Goal: Task Accomplishment & Management: Manage account settings

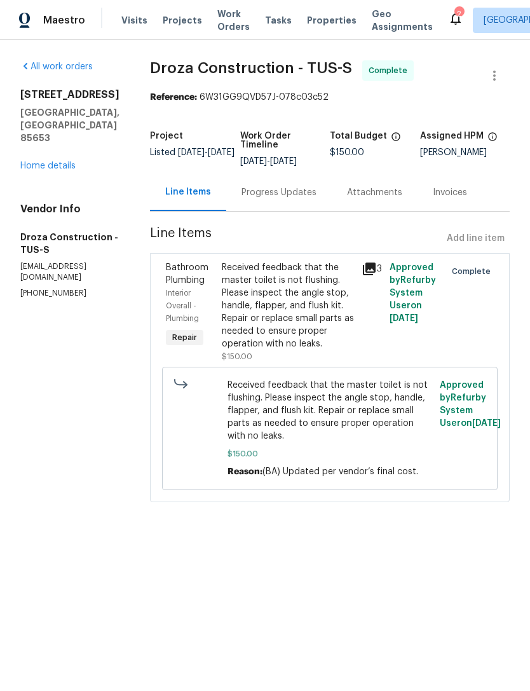
click at [310, 24] on span "Properties" at bounding box center [332, 20] width 50 height 13
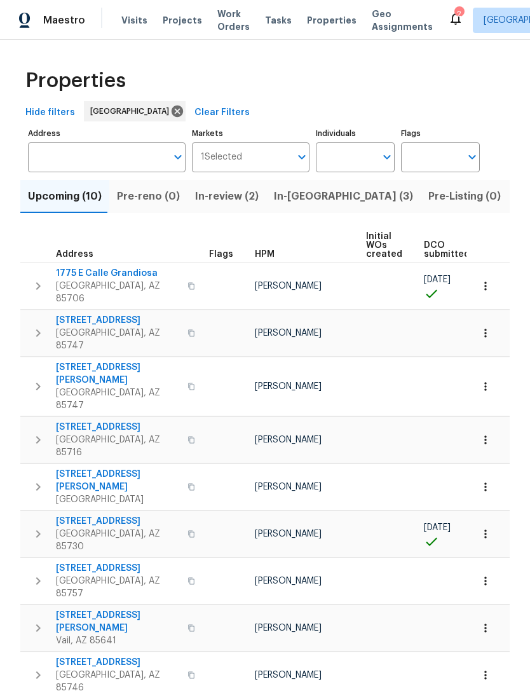
click at [104, 274] on span "1775 E Calle Grandiosa" at bounding box center [118, 273] width 124 height 13
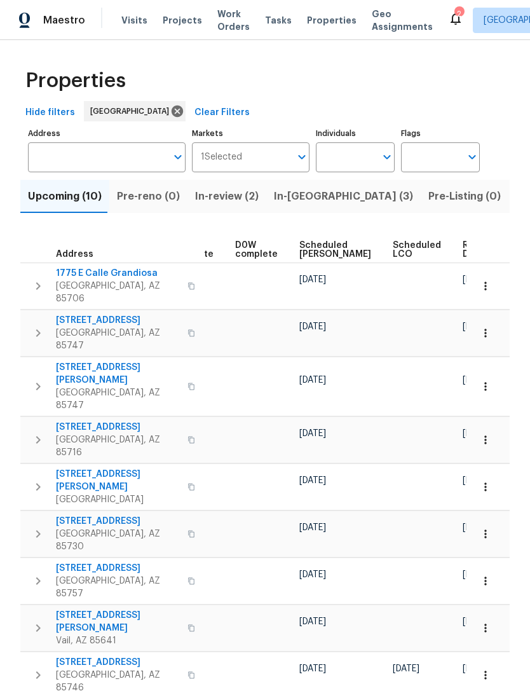
scroll to position [0, 320]
click at [488, 284] on icon "button" at bounding box center [485, 286] width 13 height 13
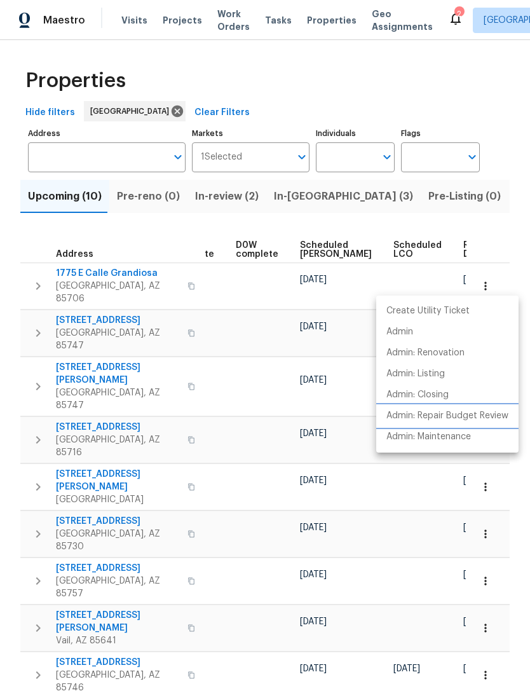
click at [492, 417] on p "Admin: Repair Budget Review" at bounding box center [447, 415] width 122 height 13
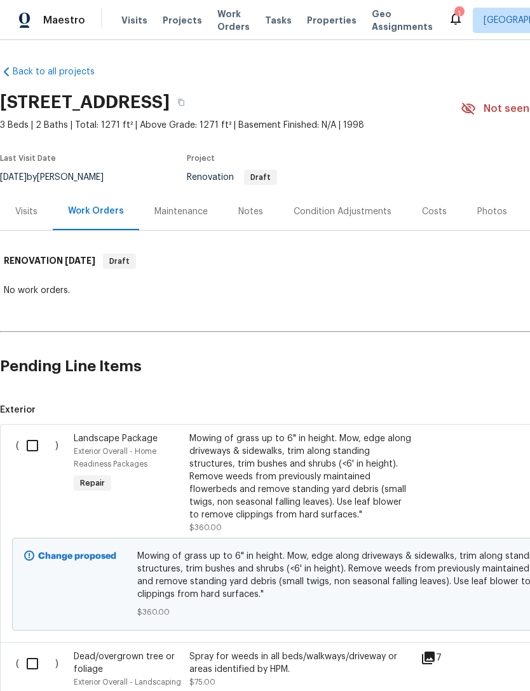
click at [32, 443] on input "checkbox" at bounding box center [37, 445] width 36 height 27
checkbox input "true"
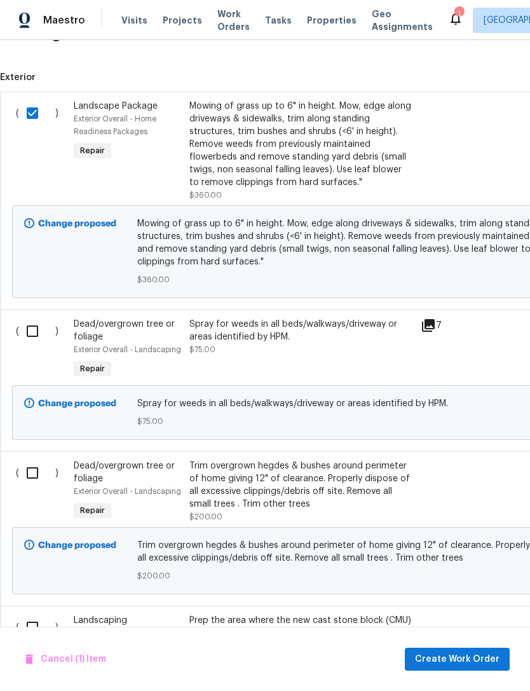
scroll to position [337, 0]
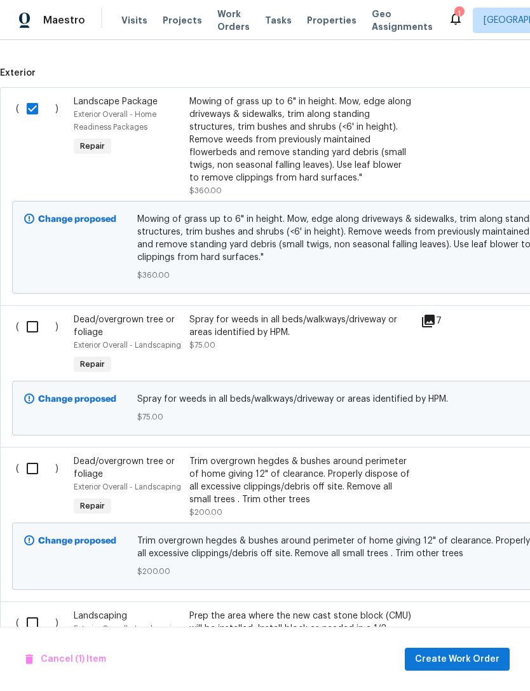
click at [34, 320] on input "checkbox" at bounding box center [37, 326] width 36 height 27
checkbox input "true"
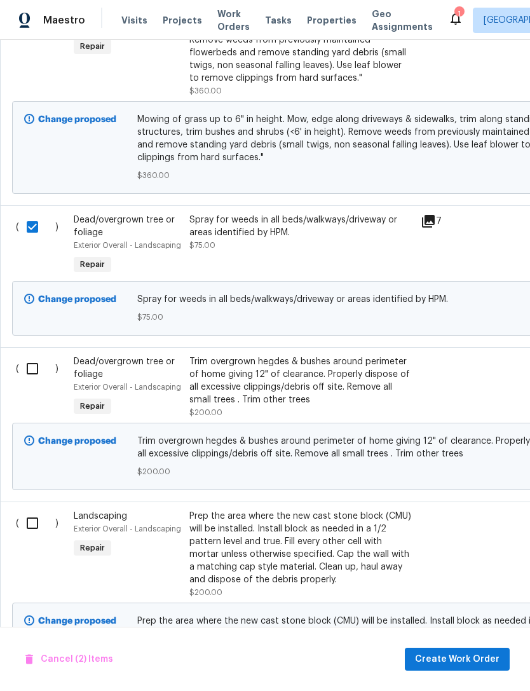
scroll to position [440, 0]
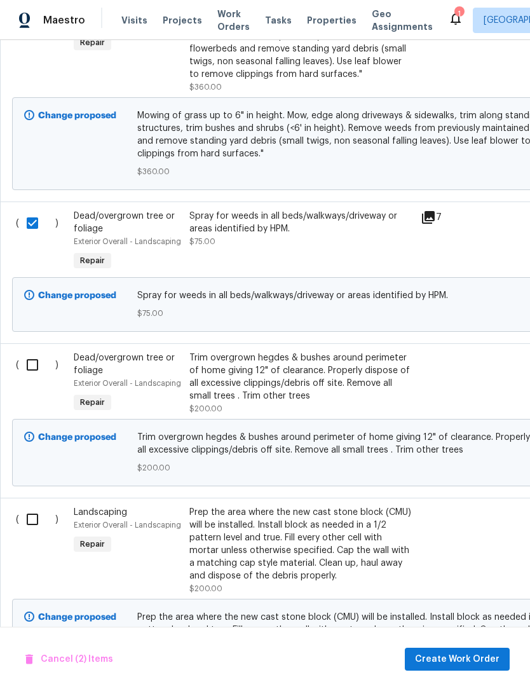
click at [34, 361] on input "checkbox" at bounding box center [37, 364] width 36 height 27
checkbox input "true"
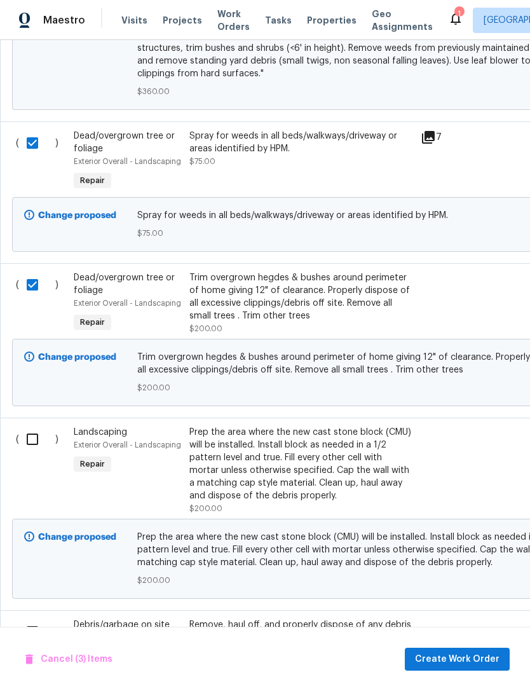
scroll to position [522, 0]
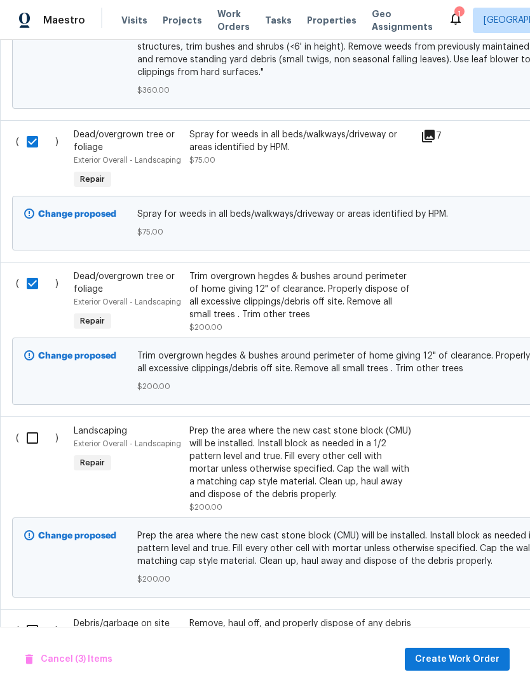
click at [30, 440] on input "checkbox" at bounding box center [37, 437] width 36 height 27
checkbox input "true"
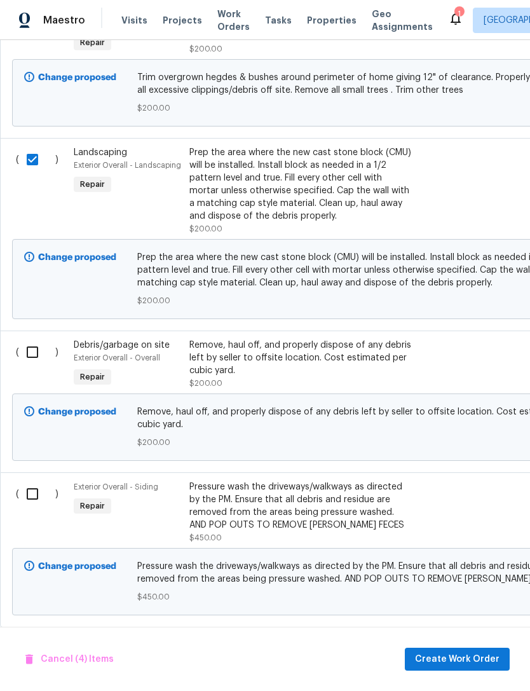
scroll to position [800, 0]
click at [30, 346] on input "checkbox" at bounding box center [37, 352] width 36 height 27
checkbox input "true"
click at [34, 497] on input "checkbox" at bounding box center [37, 493] width 36 height 27
checkbox input "true"
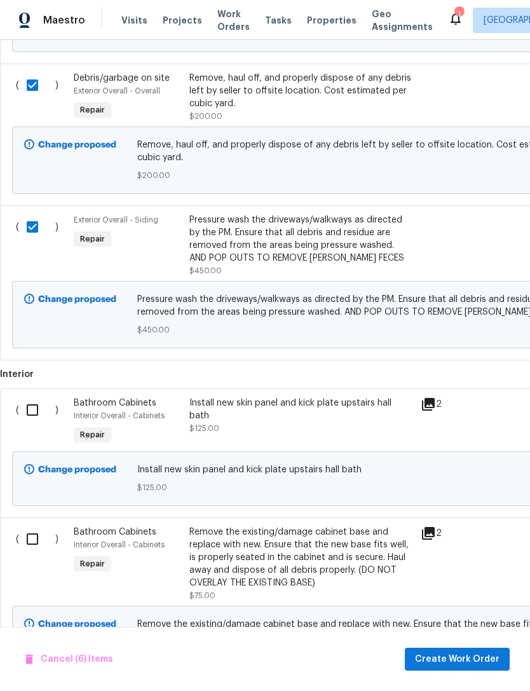
scroll to position [1066, 0]
click at [461, 662] on span "Create Work Order" at bounding box center [457, 659] width 84 height 16
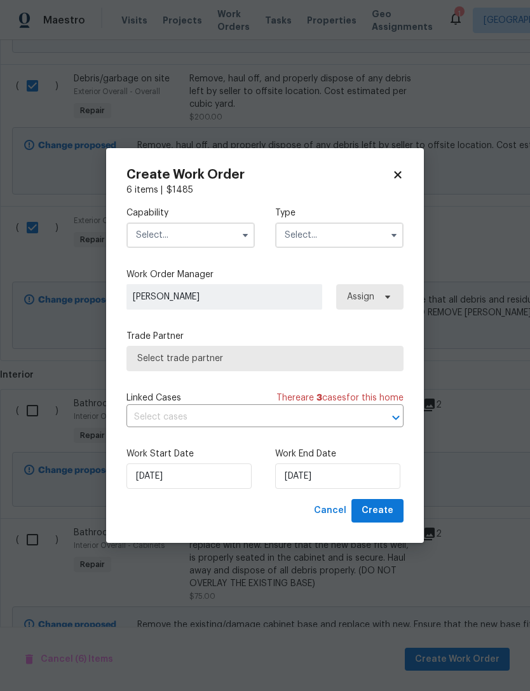
click at [195, 238] on input "text" at bounding box center [190, 234] width 128 height 25
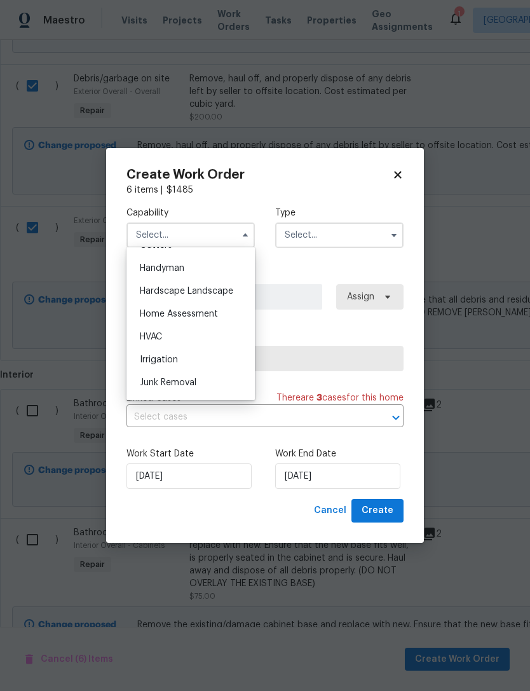
scroll to position [657, 0]
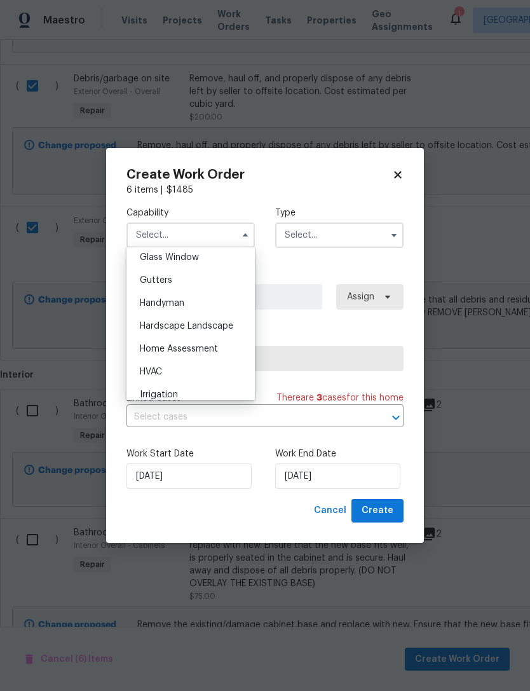
click at [219, 322] on span "Hardscape Landscape" at bounding box center [186, 325] width 93 height 9
type input "Hardscape Landscape"
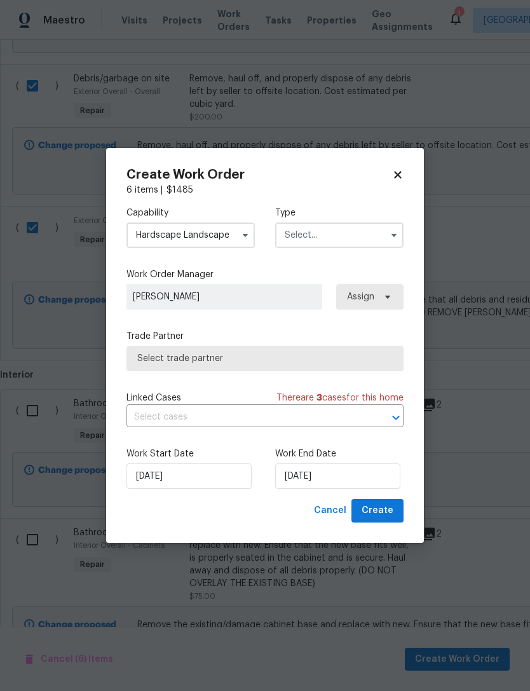
click at [351, 237] on input "text" at bounding box center [339, 234] width 128 height 25
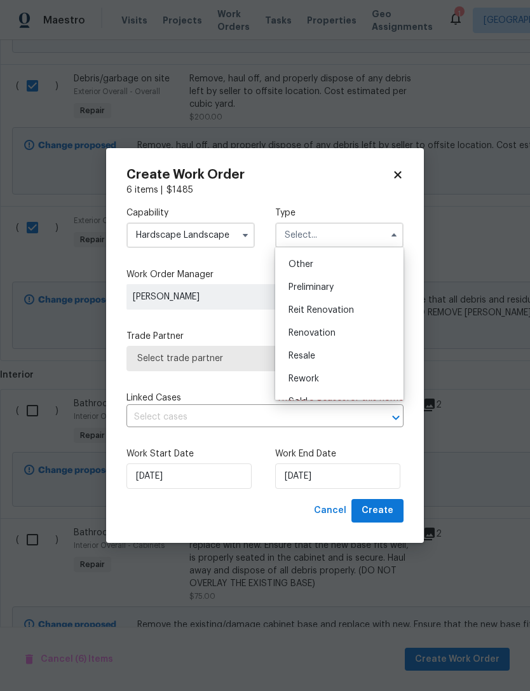
scroll to position [255, 0]
click at [334, 325] on span "Renovation" at bounding box center [311, 327] width 47 height 9
type input "Renovation"
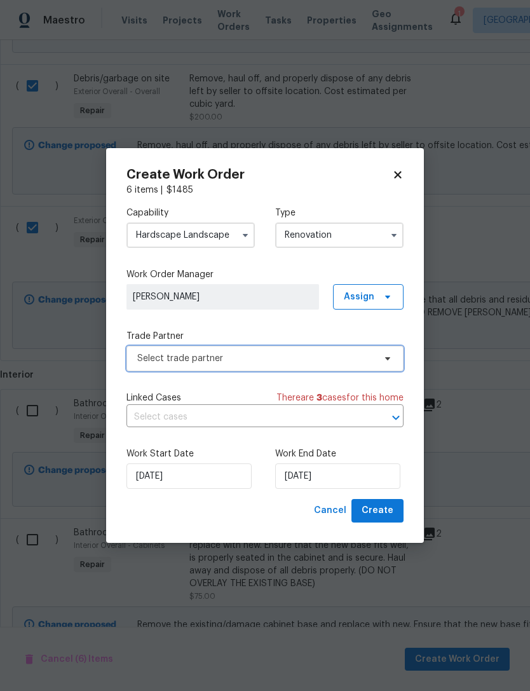
click at [326, 356] on span "Select trade partner" at bounding box center [255, 358] width 237 height 13
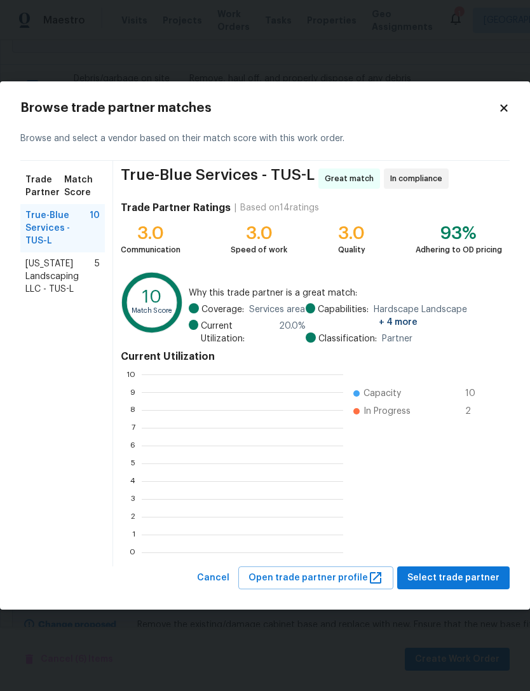
scroll to position [178, 201]
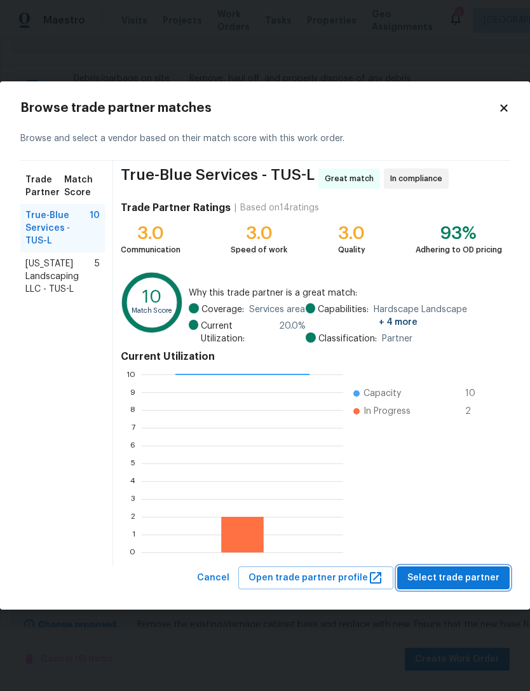
click at [477, 573] on span "Select trade partner" at bounding box center [453, 578] width 92 height 16
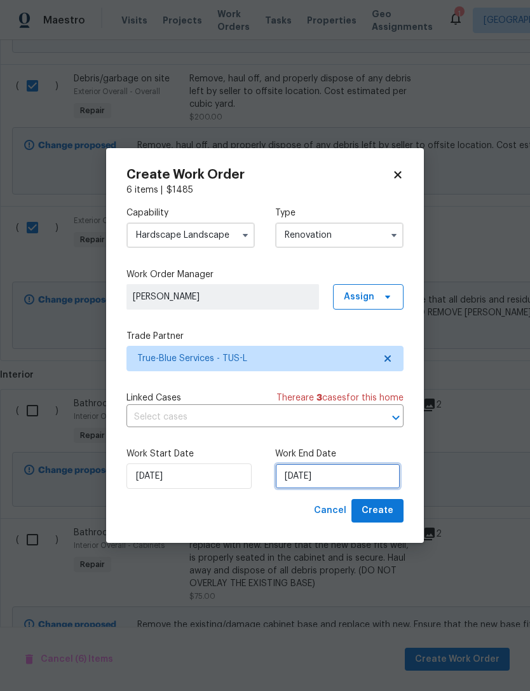
click at [342, 472] on input "[DATE]" at bounding box center [337, 475] width 125 height 25
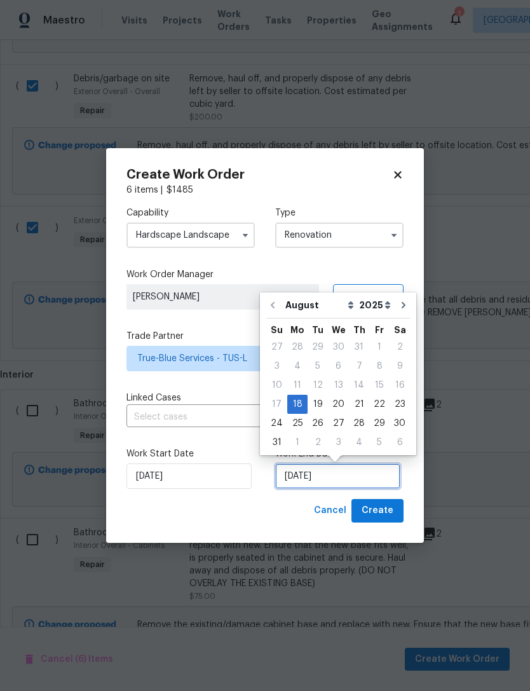
scroll to position [24, 0]
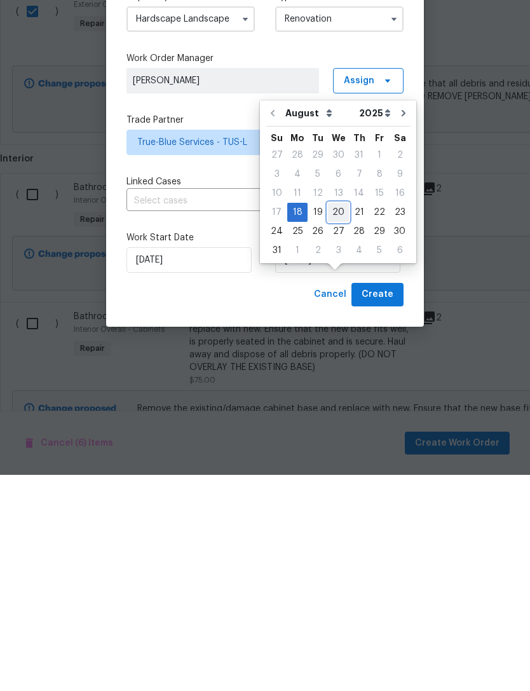
click at [335, 419] on div "20" at bounding box center [338, 428] width 21 height 18
type input "[DATE]"
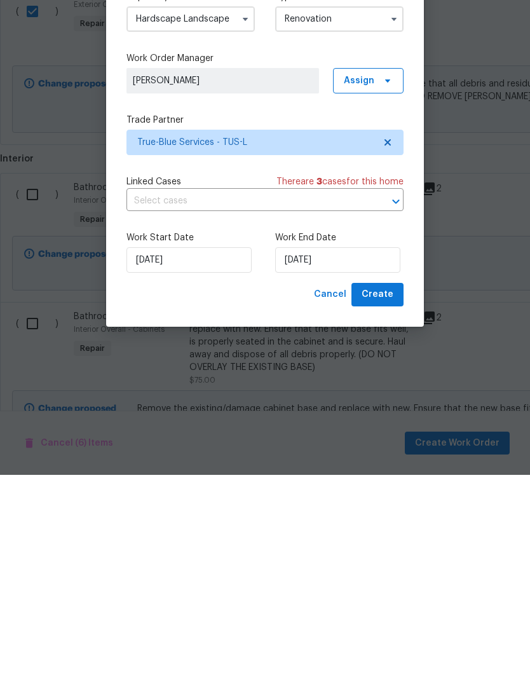
scroll to position [41, 0]
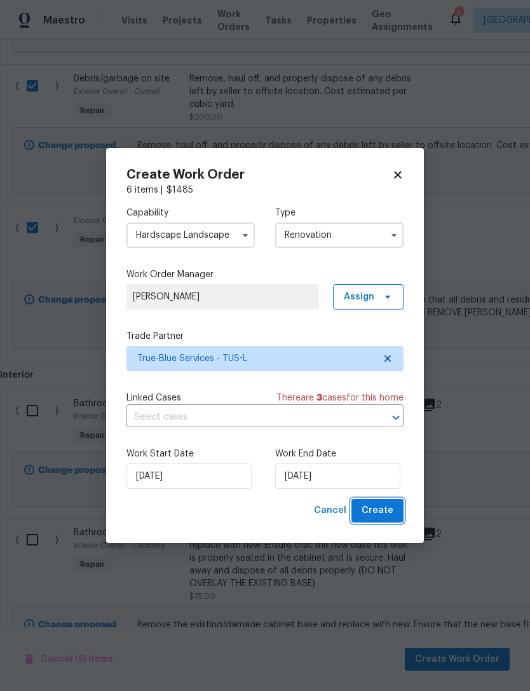
click at [385, 520] on button "Create" at bounding box center [377, 511] width 52 height 24
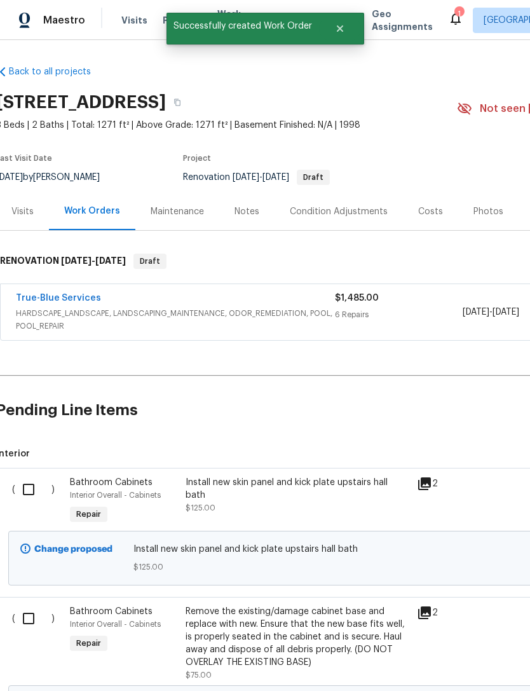
scroll to position [-1, 4]
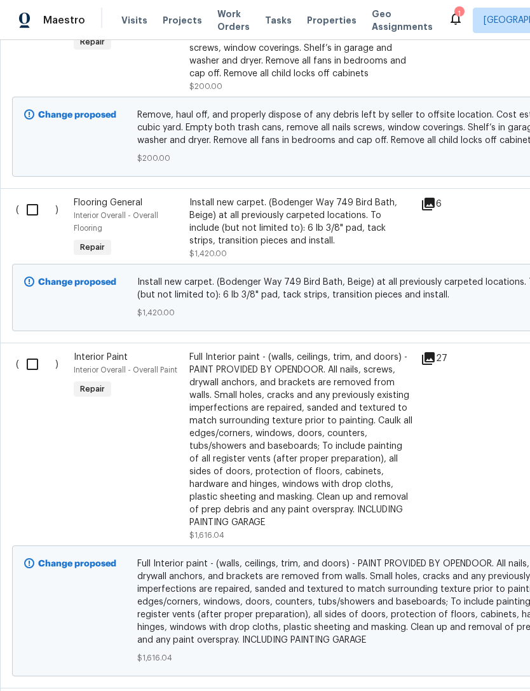
scroll to position [2856, 0]
click at [29, 199] on input "checkbox" at bounding box center [37, 209] width 36 height 27
checkbox input "true"
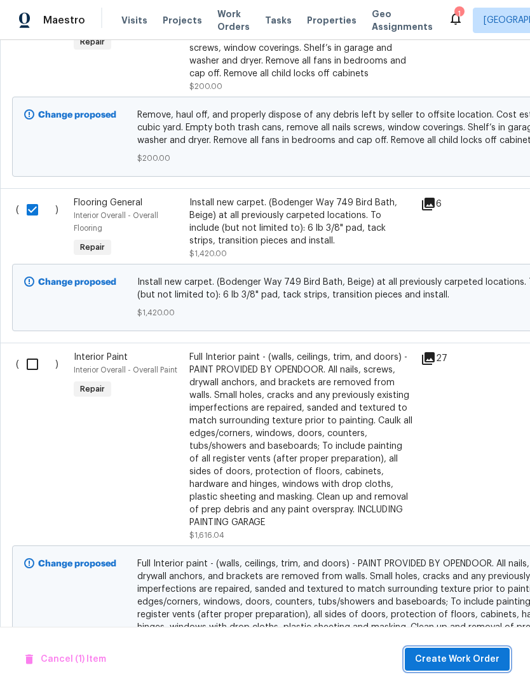
click at [462, 663] on span "Create Work Order" at bounding box center [457, 659] width 84 height 16
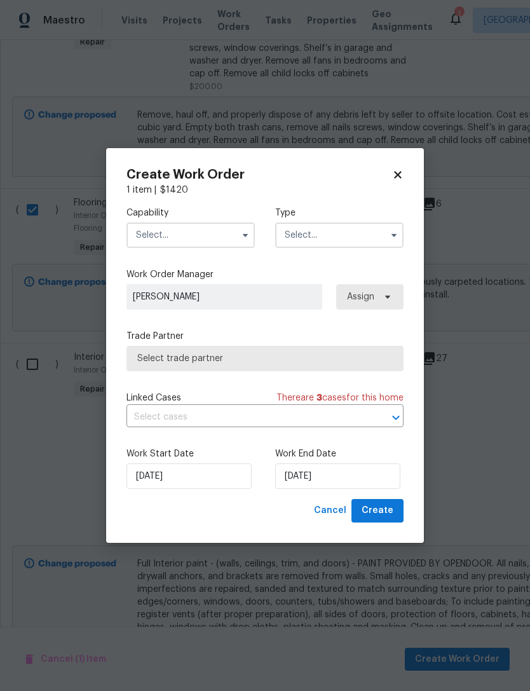
click at [208, 237] on input "text" at bounding box center [190, 234] width 128 height 25
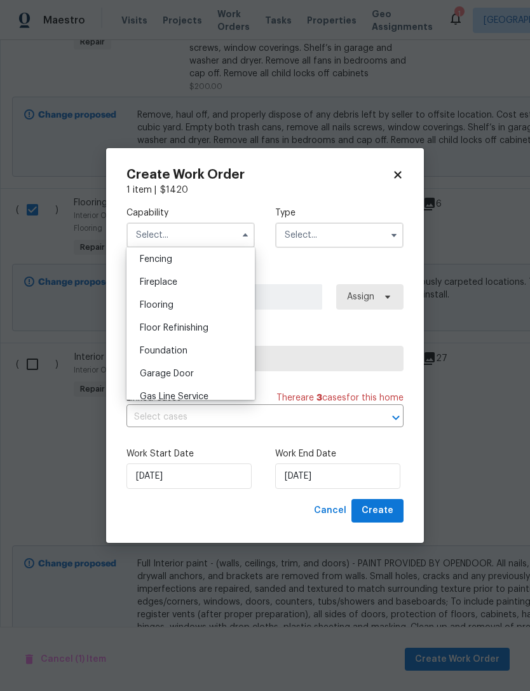
scroll to position [441, 0]
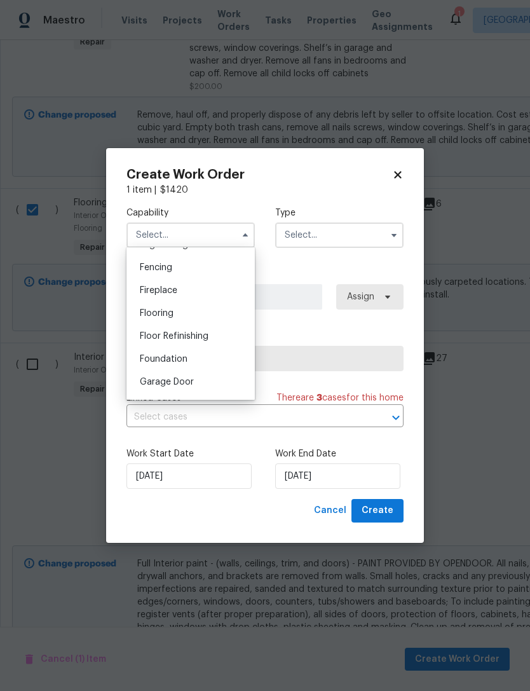
click at [175, 313] on div "Flooring" at bounding box center [191, 313] width 122 height 23
type input "Flooring"
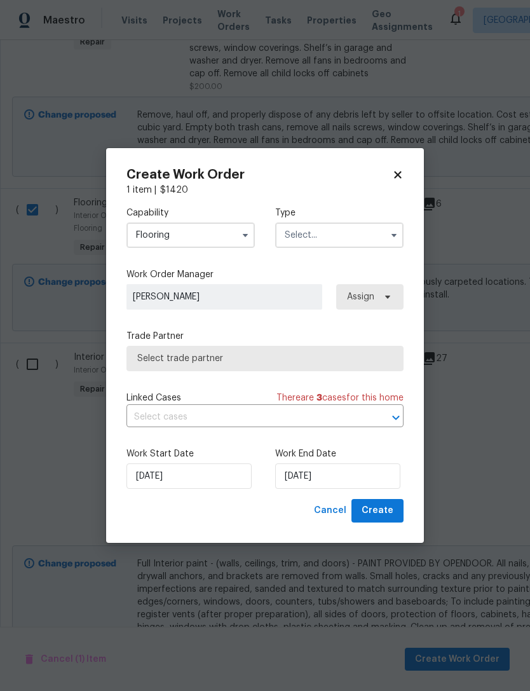
click at [355, 239] on input "text" at bounding box center [339, 234] width 128 height 25
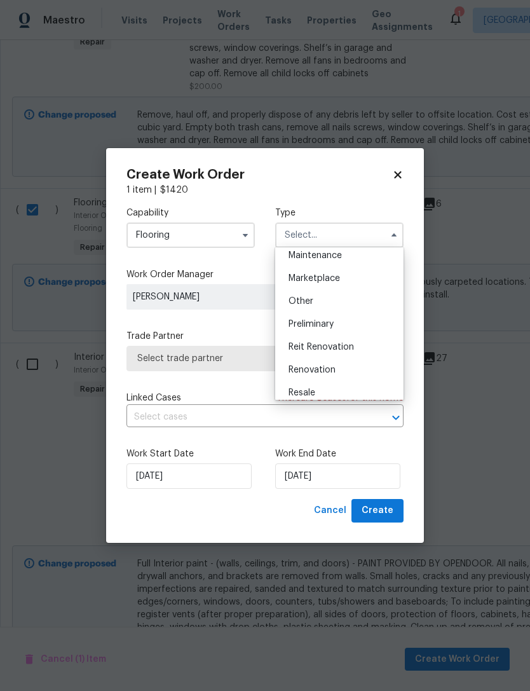
scroll to position [215, 0]
click at [334, 369] on span "Renovation" at bounding box center [311, 366] width 47 height 9
type input "Renovation"
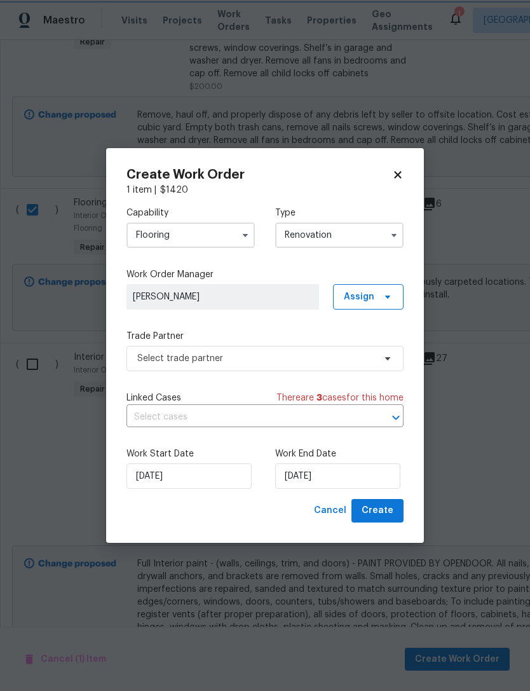
scroll to position [0, 0]
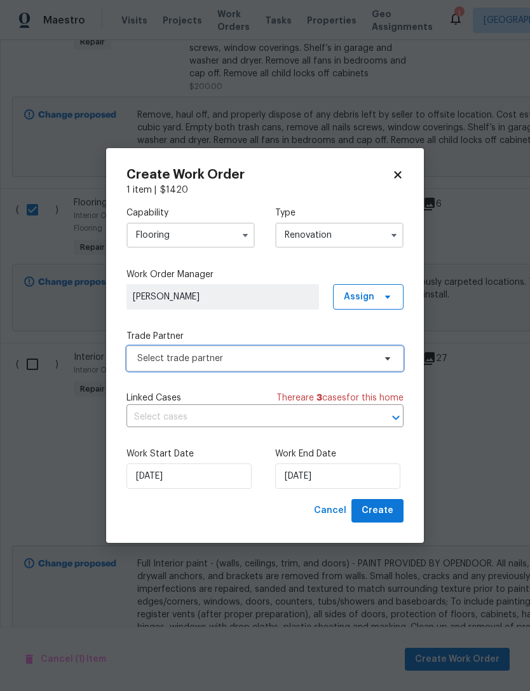
click at [295, 360] on span "Select trade partner" at bounding box center [255, 358] width 237 height 13
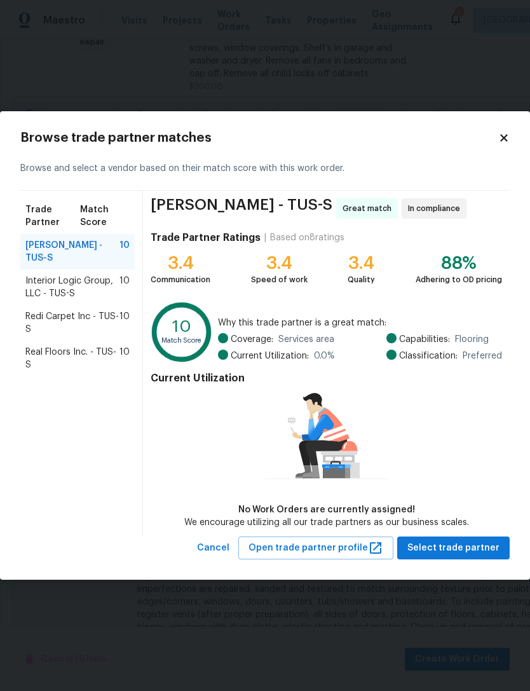
click at [84, 359] on span "Real Floors Inc. - TUS-S" at bounding box center [72, 358] width 94 height 25
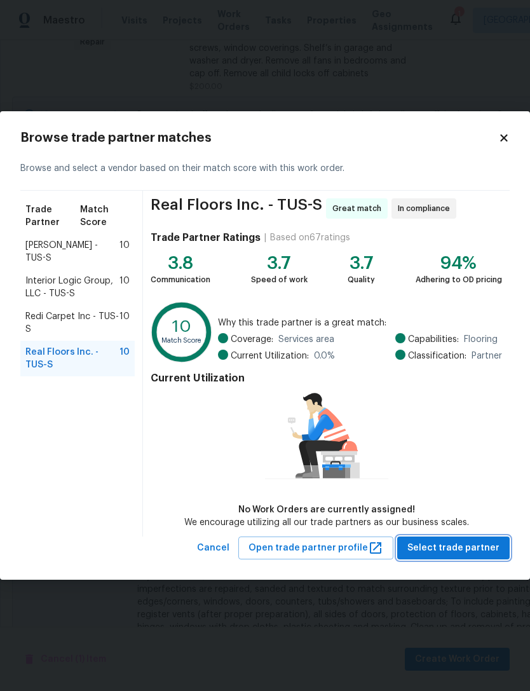
click at [473, 539] on button "Select trade partner" at bounding box center [453, 548] width 112 height 24
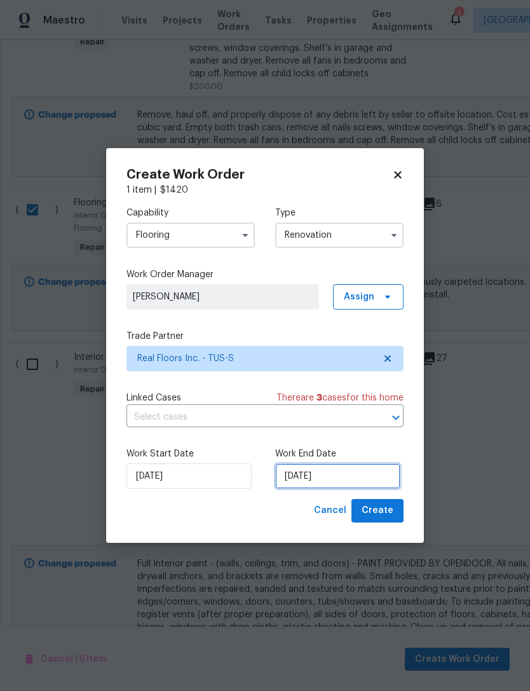
click at [340, 476] on input "[DATE]" at bounding box center [337, 475] width 125 height 25
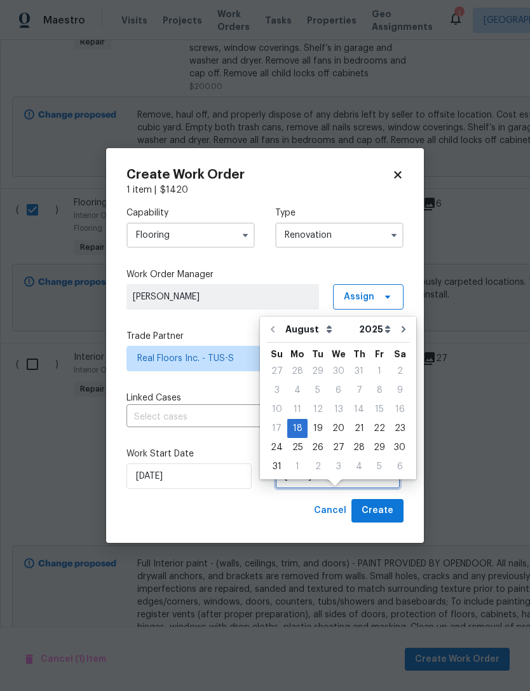
scroll to position [24, 0]
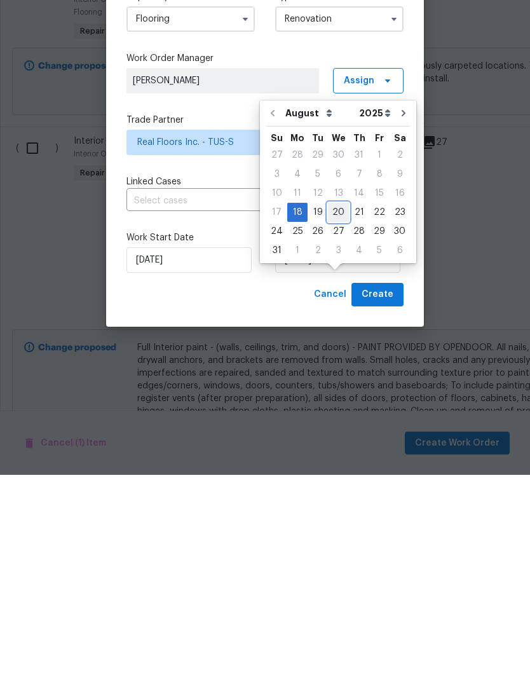
click at [340, 419] on div "20" at bounding box center [338, 428] width 21 height 18
type input "[DATE]"
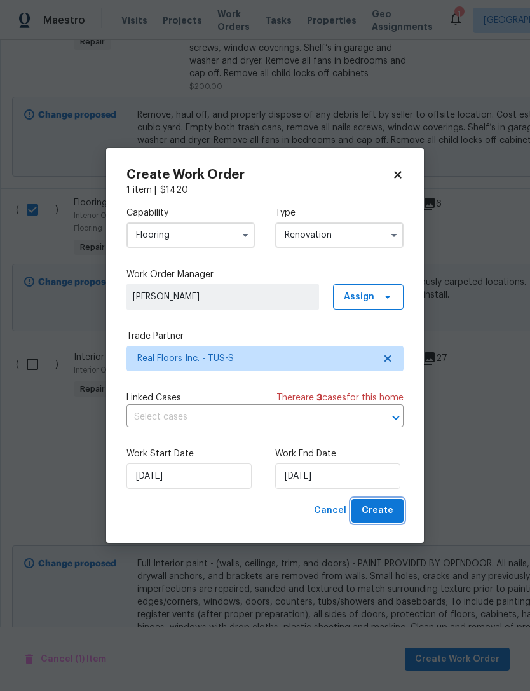
click at [391, 506] on span "Create" at bounding box center [377, 510] width 32 height 16
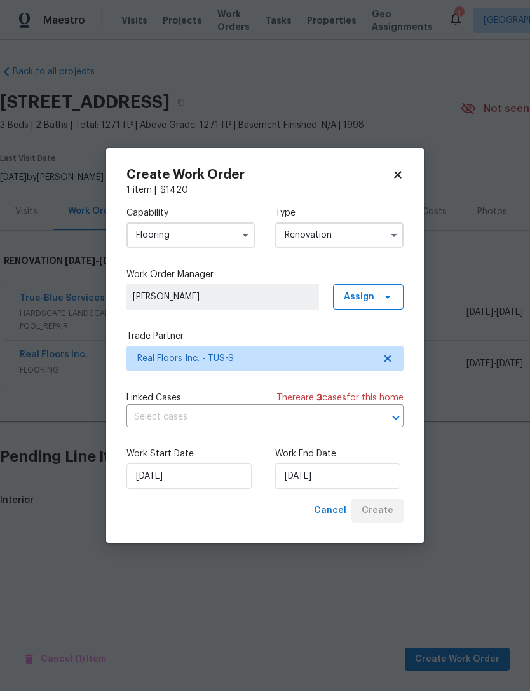
scroll to position [0, 0]
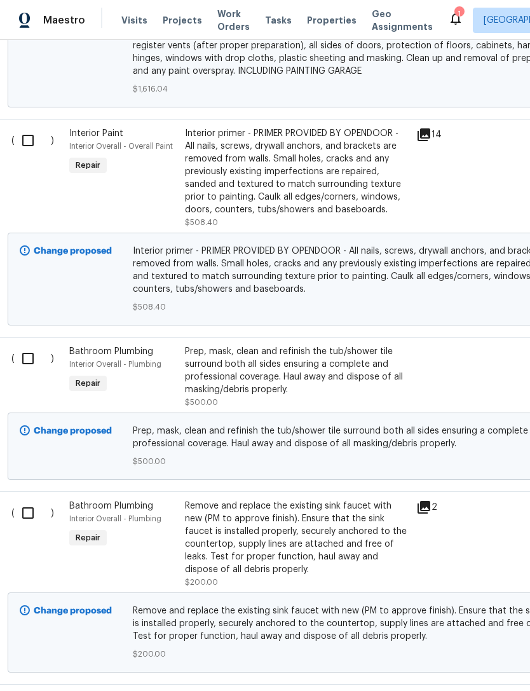
scroll to position [3316, 8]
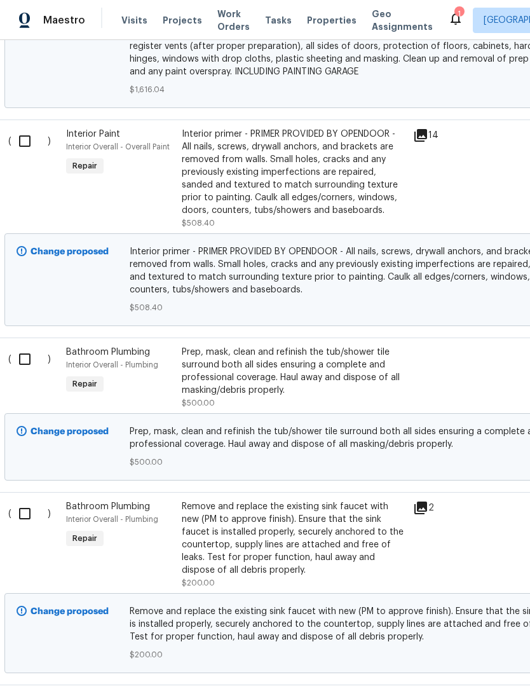
click at [29, 353] on input "checkbox" at bounding box center [29, 359] width 36 height 27
checkbox input "true"
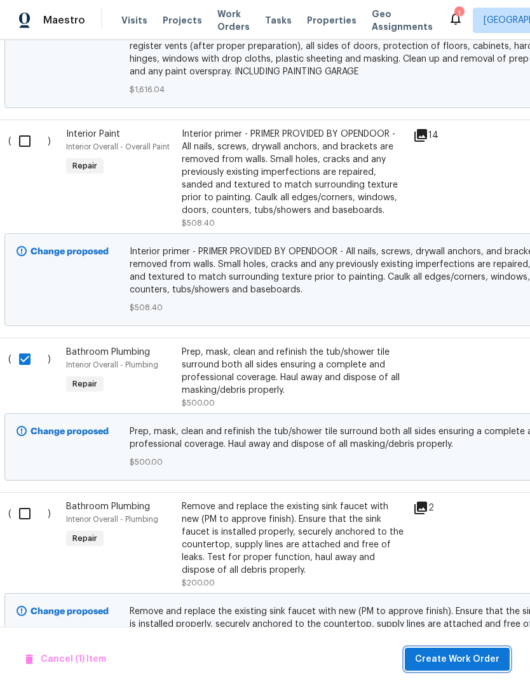
click at [469, 662] on span "Create Work Order" at bounding box center [457, 659] width 84 height 16
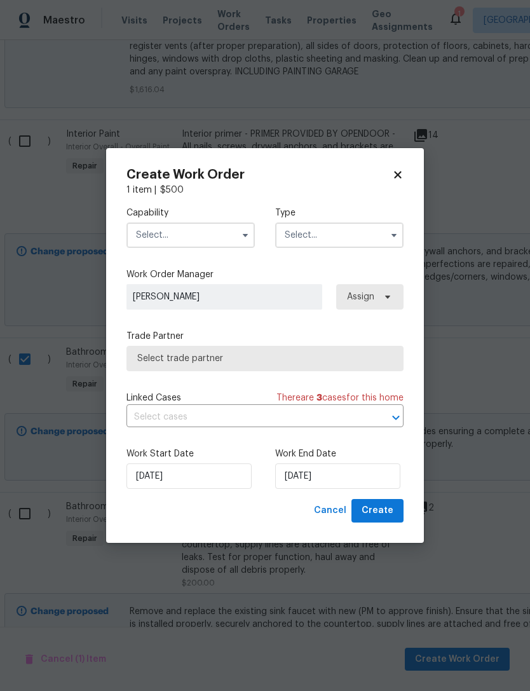
click at [215, 231] on input "text" at bounding box center [190, 234] width 128 height 25
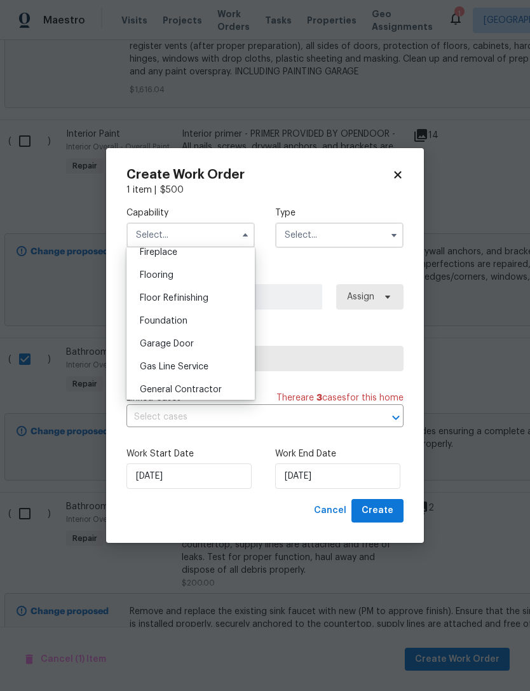
scroll to position [497, 0]
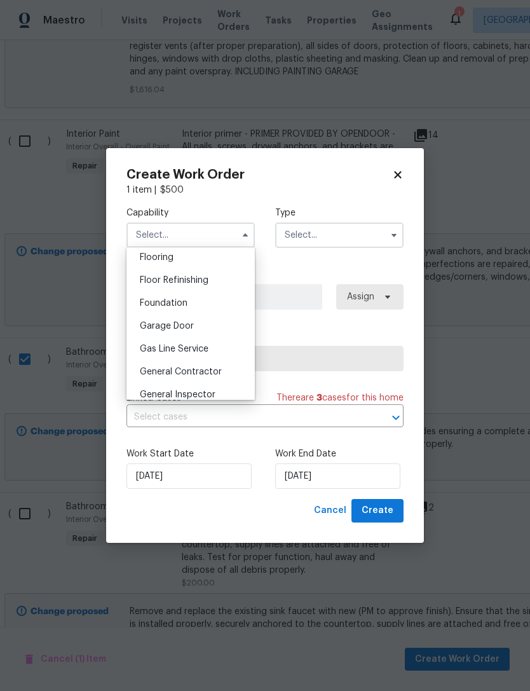
click at [206, 374] on span "General Contractor" at bounding box center [181, 371] width 82 height 9
type input "General Contractor"
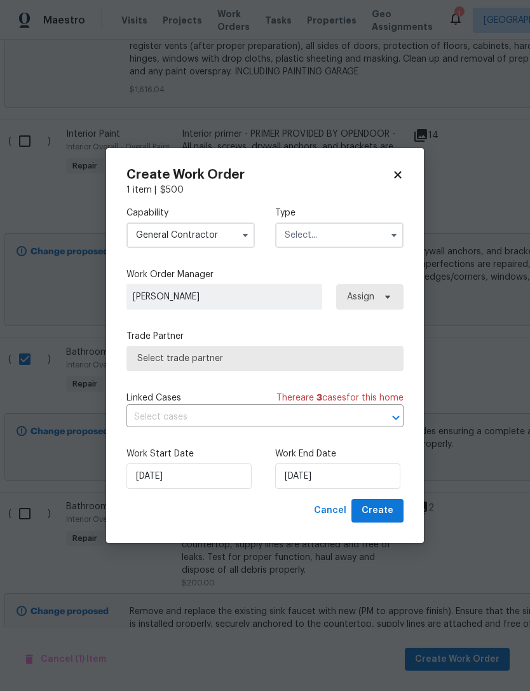
click at [354, 227] on input "text" at bounding box center [339, 234] width 128 height 25
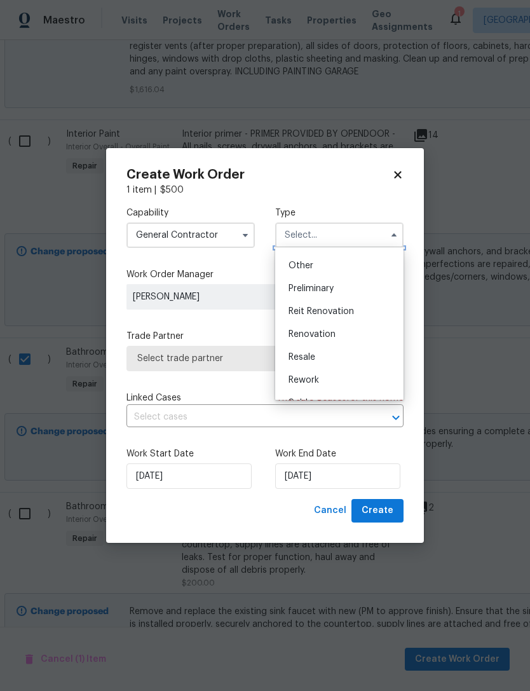
scroll to position [250, 0]
click at [344, 333] on div "Renovation" at bounding box center [339, 332] width 122 height 23
type input "Renovation"
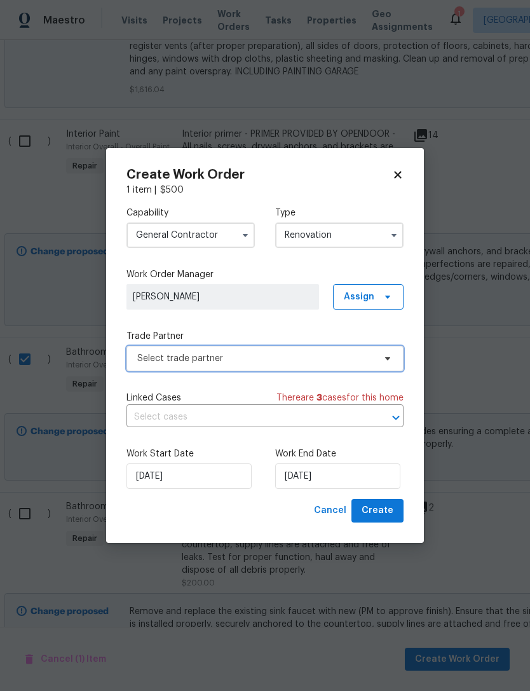
click at [273, 363] on span "Select trade partner" at bounding box center [255, 358] width 237 height 13
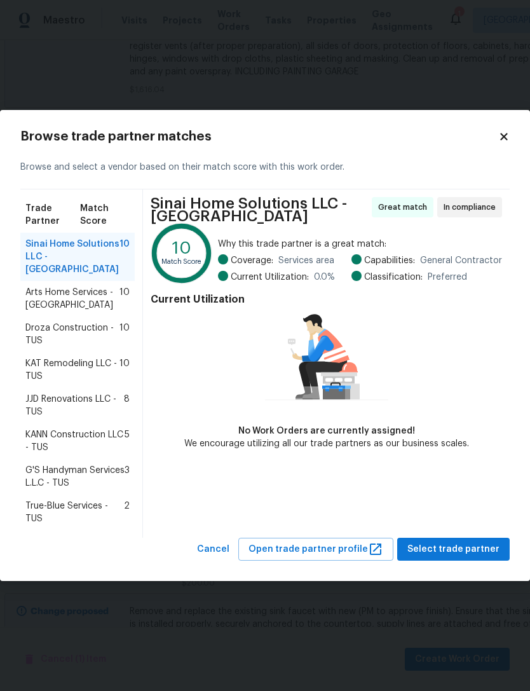
click at [102, 323] on span "Droza Construction - TUS" at bounding box center [72, 333] width 94 height 25
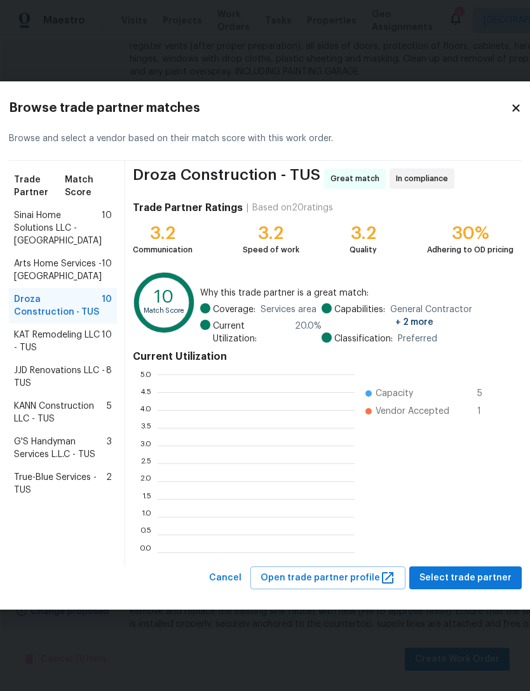
scroll to position [1, 1]
click at [466, 542] on ul "Capacity 5 Vendor Accepted 1" at bounding box center [431, 463] width 152 height 178
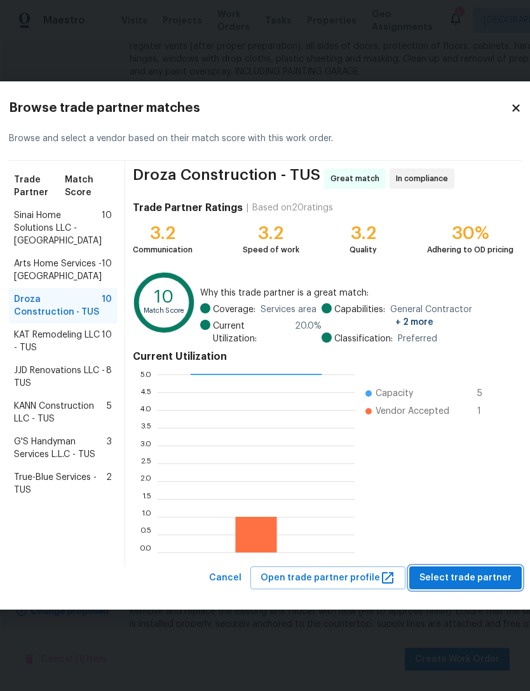
click at [463, 571] on span "Select trade partner" at bounding box center [465, 578] width 92 height 16
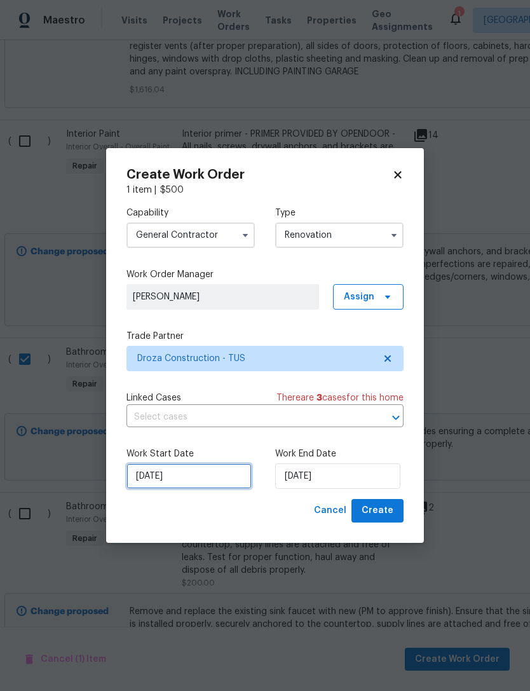
click at [188, 473] on input "[DATE]" at bounding box center [188, 475] width 125 height 25
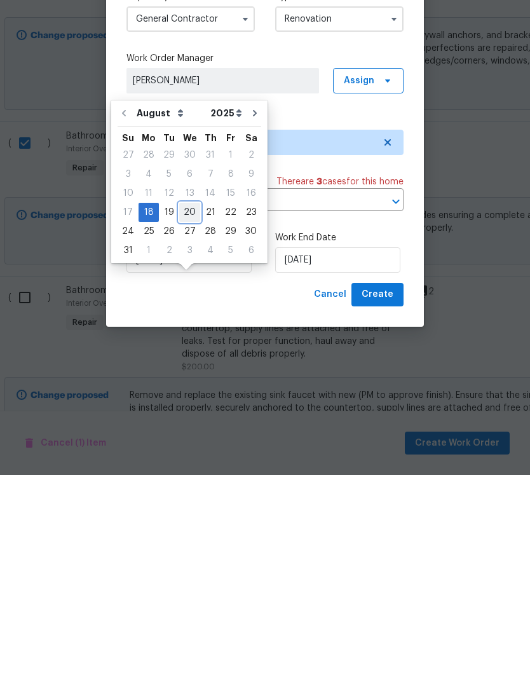
click at [187, 419] on div "20" at bounding box center [189, 428] width 21 height 18
type input "[DATE]"
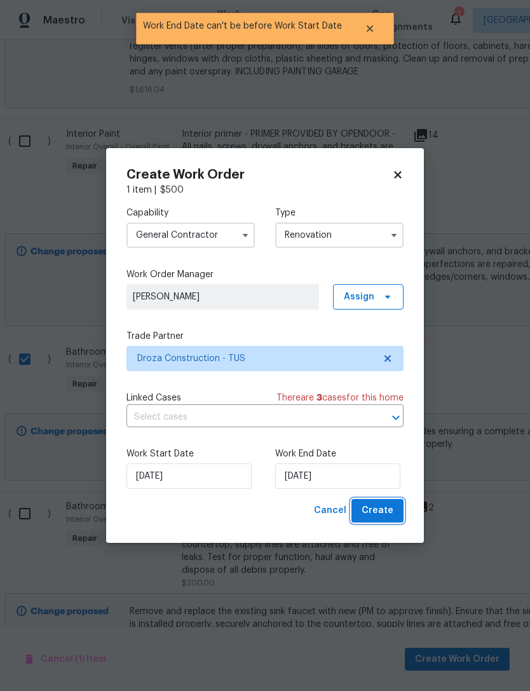
click at [394, 507] on button "Create" at bounding box center [377, 511] width 52 height 24
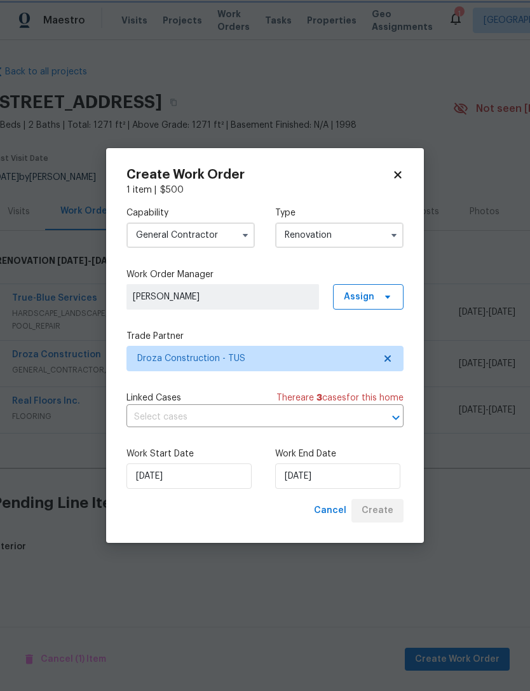
scroll to position [0, 8]
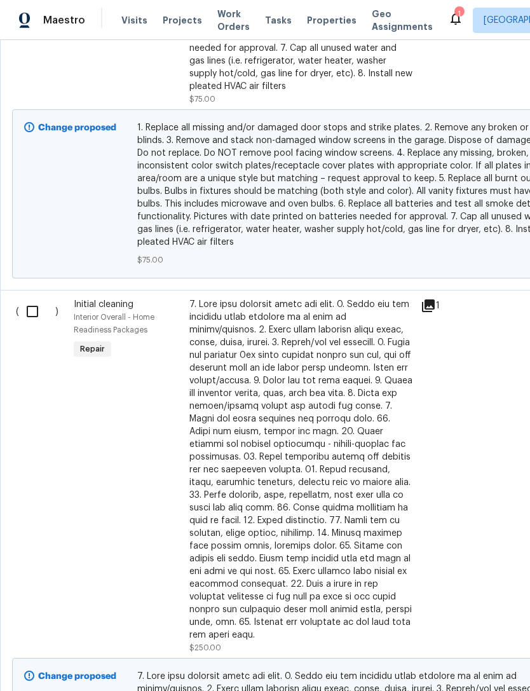
scroll to position [1606, 0]
click at [30, 313] on input "checkbox" at bounding box center [37, 310] width 36 height 27
checkbox input "true"
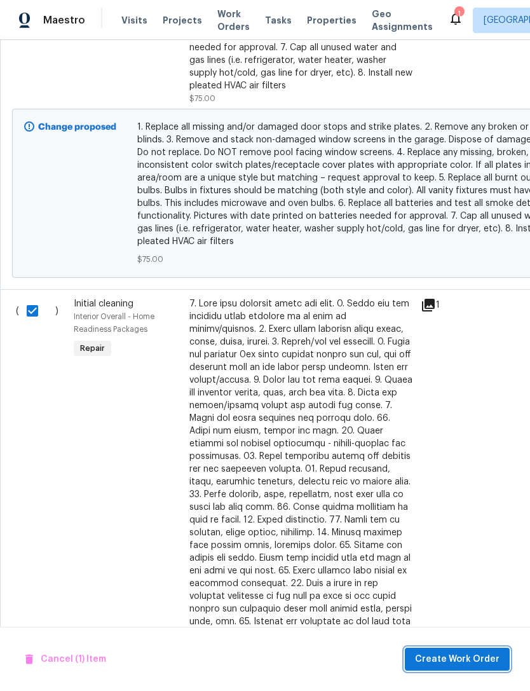
click at [455, 653] on span "Create Work Order" at bounding box center [457, 659] width 84 height 16
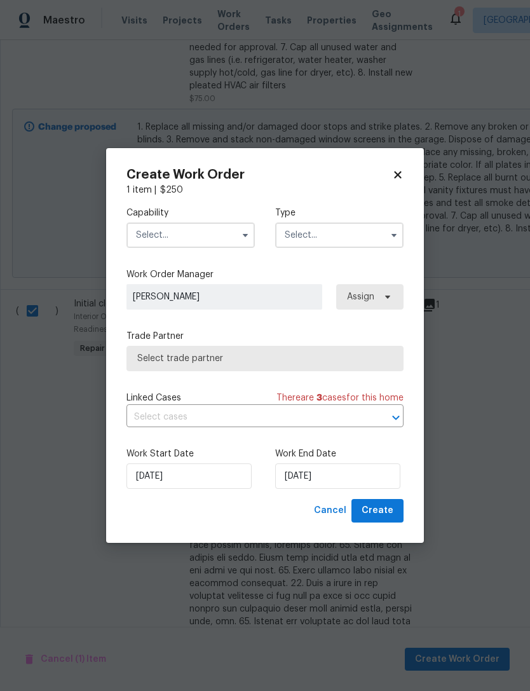
click at [209, 239] on input "text" at bounding box center [190, 234] width 128 height 25
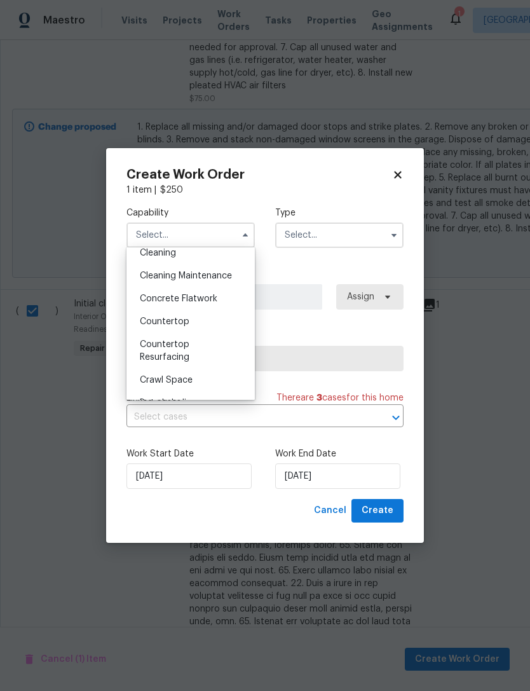
scroll to position [180, 0]
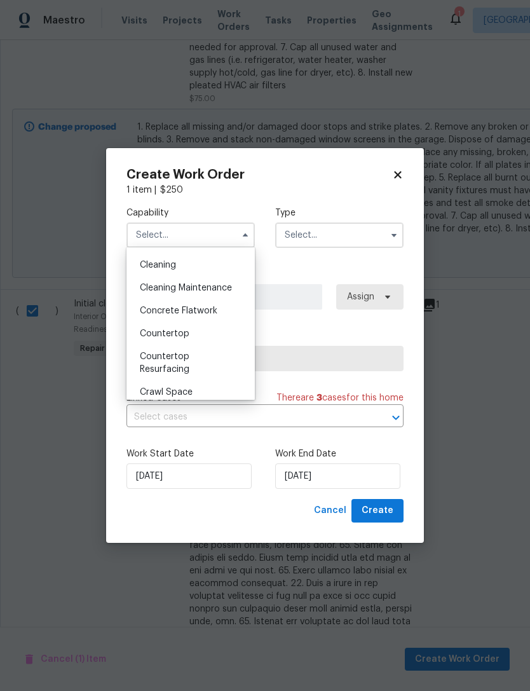
click at [180, 261] on div "Cleaning" at bounding box center [191, 264] width 122 height 23
type input "Cleaning"
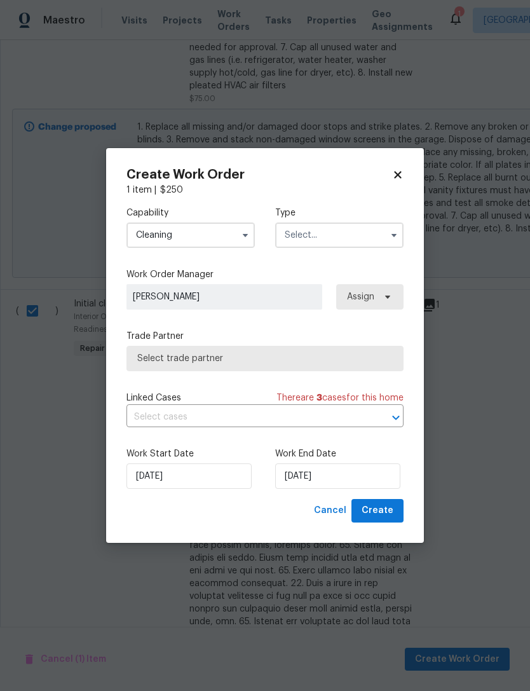
click at [358, 241] on input "text" at bounding box center [339, 234] width 128 height 25
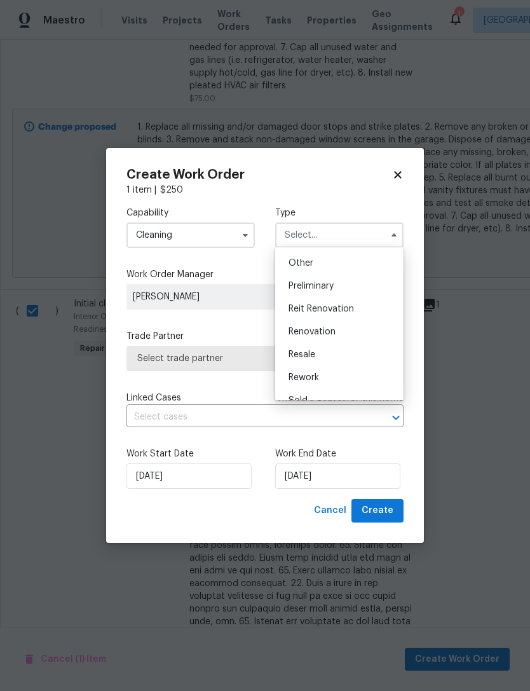
scroll to position [262, 0]
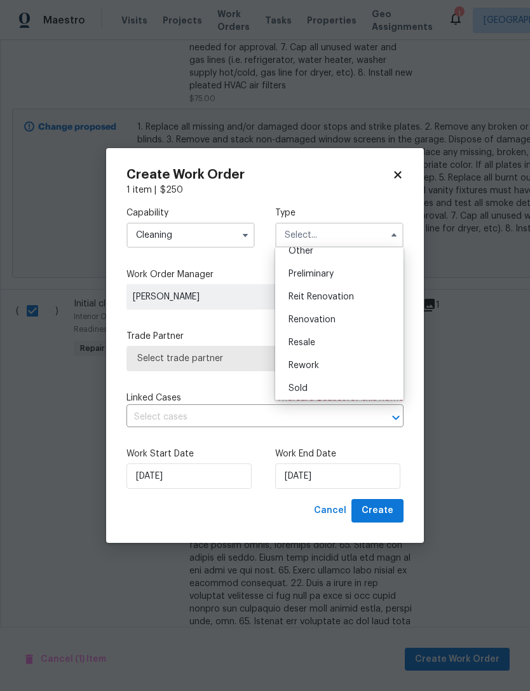
click at [347, 321] on div "Renovation" at bounding box center [339, 319] width 122 height 23
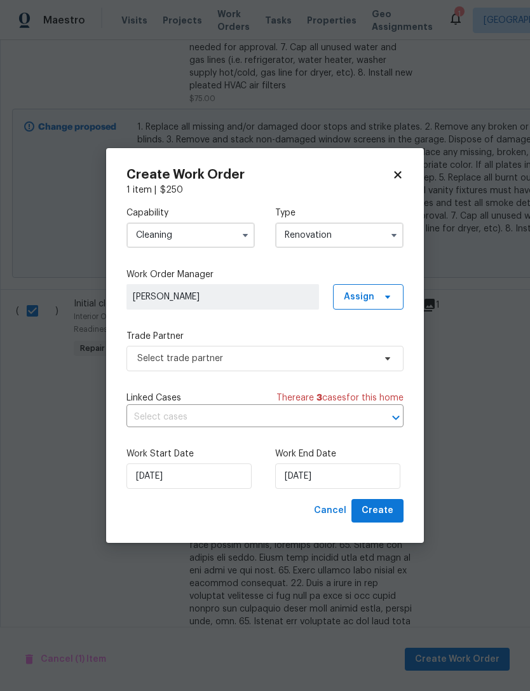
type input "Renovation"
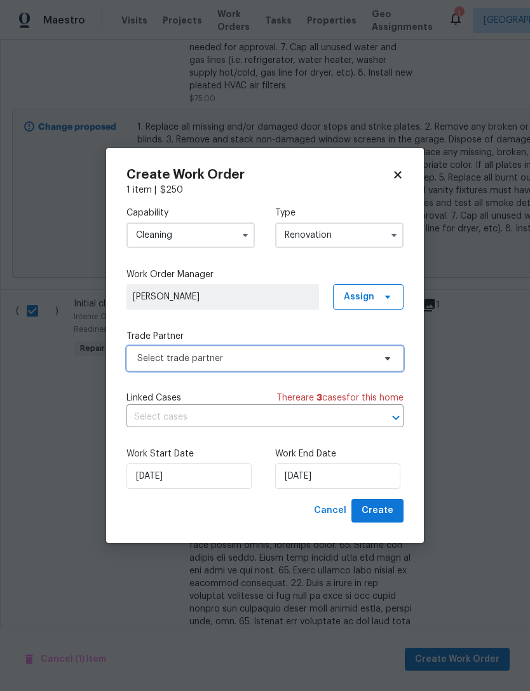
click at [295, 360] on span "Select trade partner" at bounding box center [255, 358] width 237 height 13
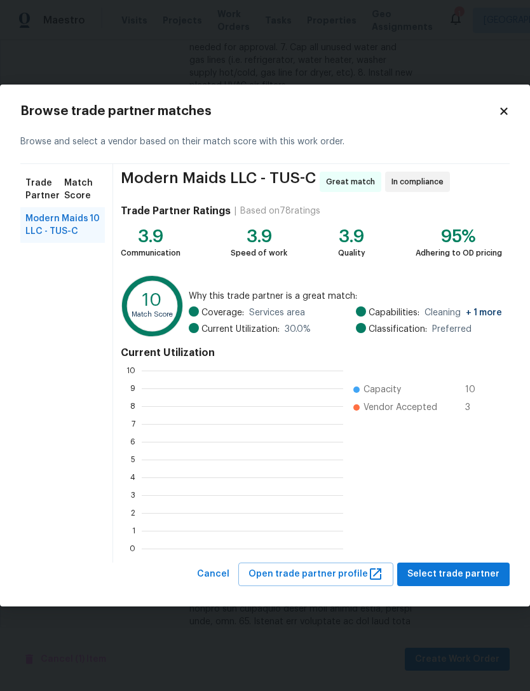
scroll to position [1, 1]
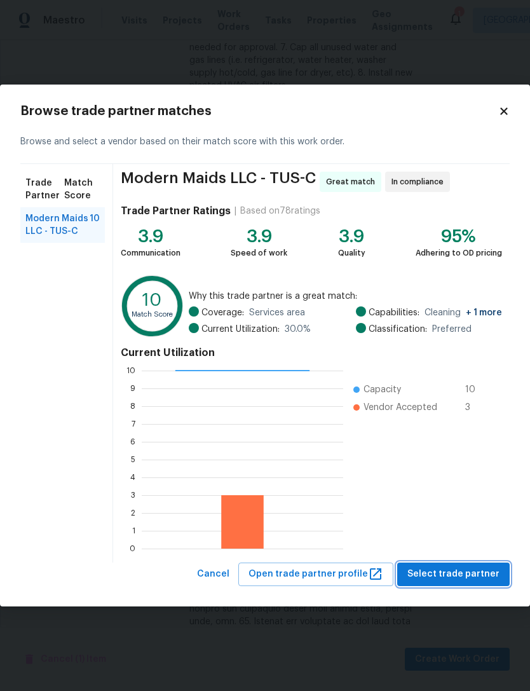
click at [455, 578] on span "Select trade partner" at bounding box center [453, 574] width 92 height 16
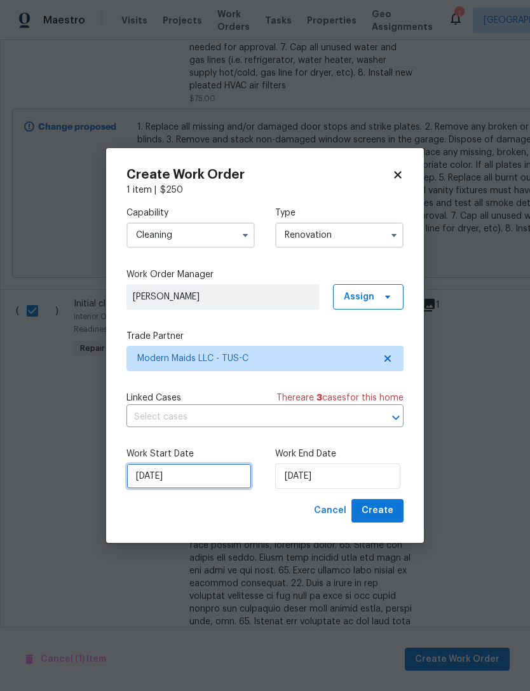
click at [210, 469] on input "[DATE]" at bounding box center [188, 475] width 125 height 25
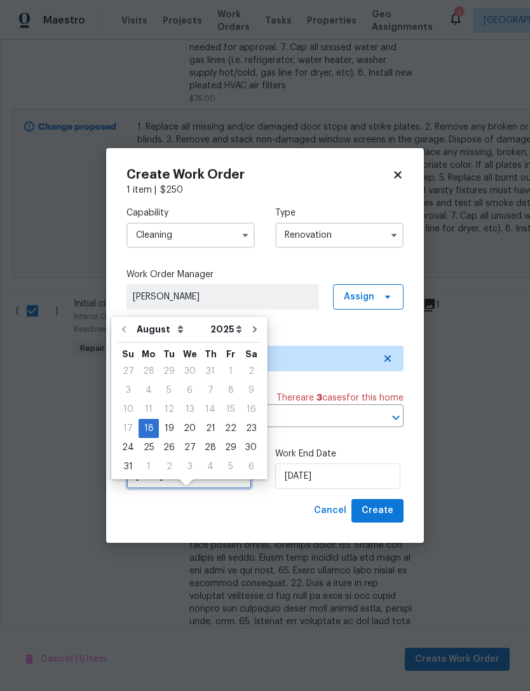
scroll to position [24, 0]
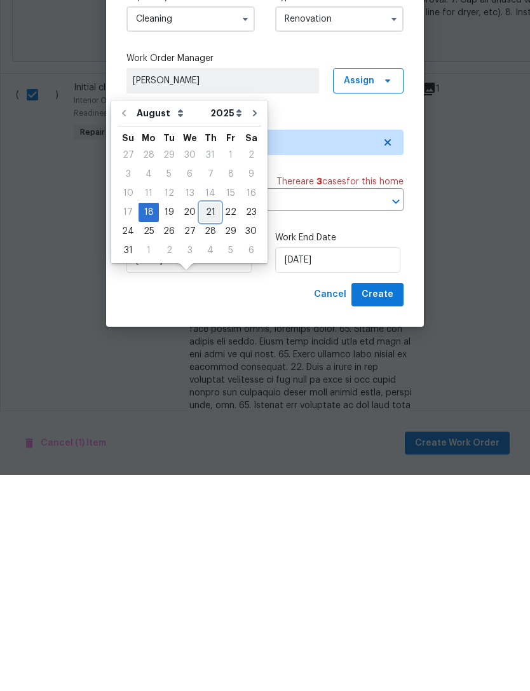
click at [203, 419] on div "21" at bounding box center [210, 428] width 20 height 18
type input "[DATE]"
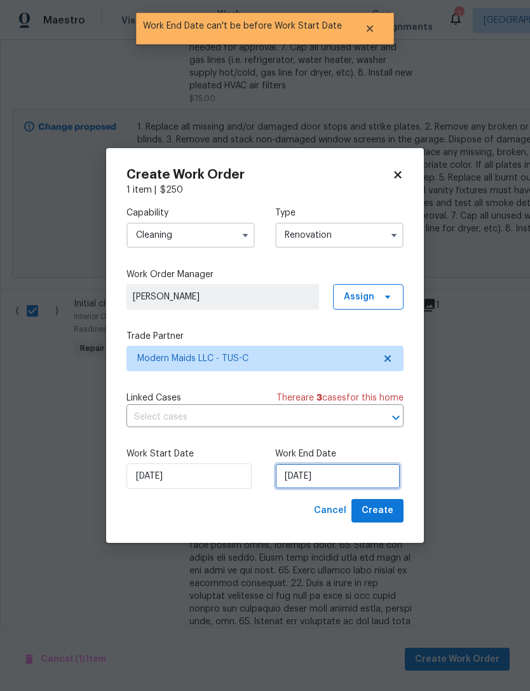
click at [354, 473] on input "[DATE]" at bounding box center [337, 475] width 125 height 25
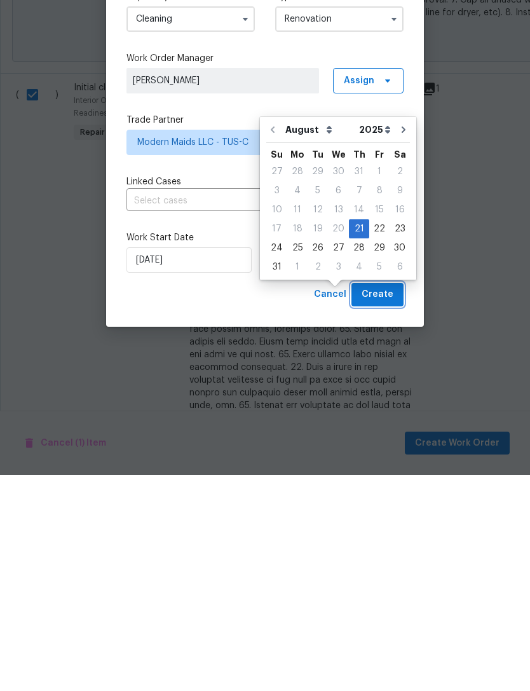
click at [400, 499] on button "Create" at bounding box center [377, 511] width 52 height 24
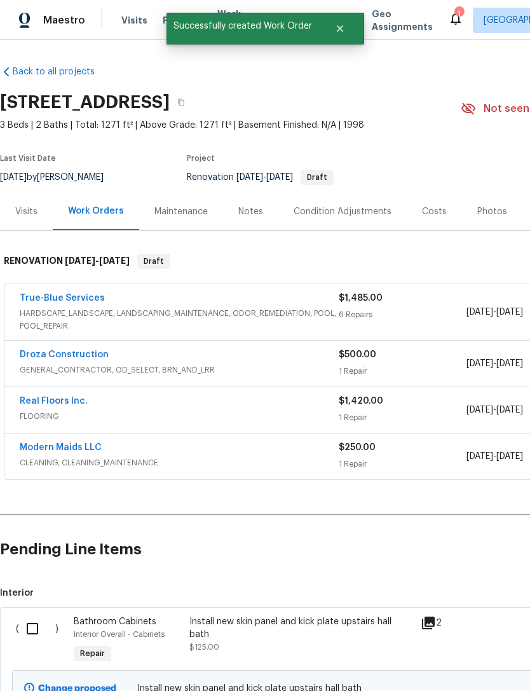
scroll to position [0, 0]
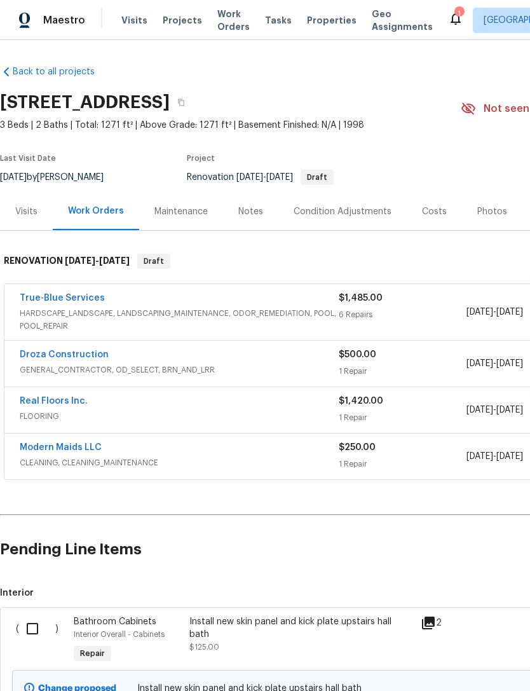
click at [422, 212] on div "Costs" at bounding box center [434, 211] width 25 height 13
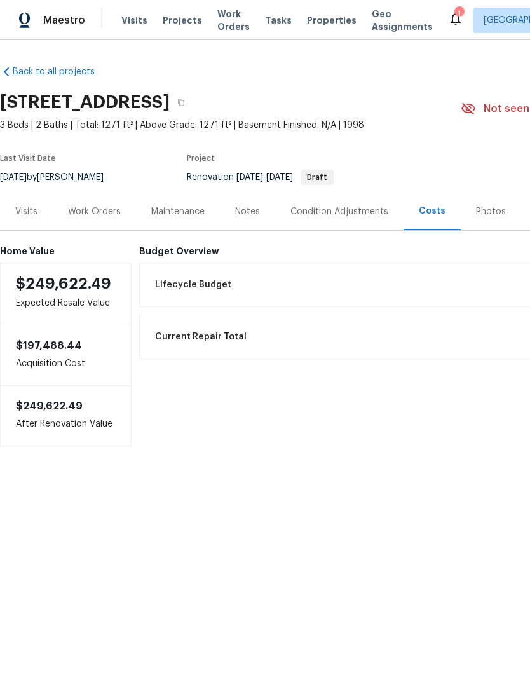
click at [103, 210] on div "Work Orders" at bounding box center [94, 211] width 53 height 13
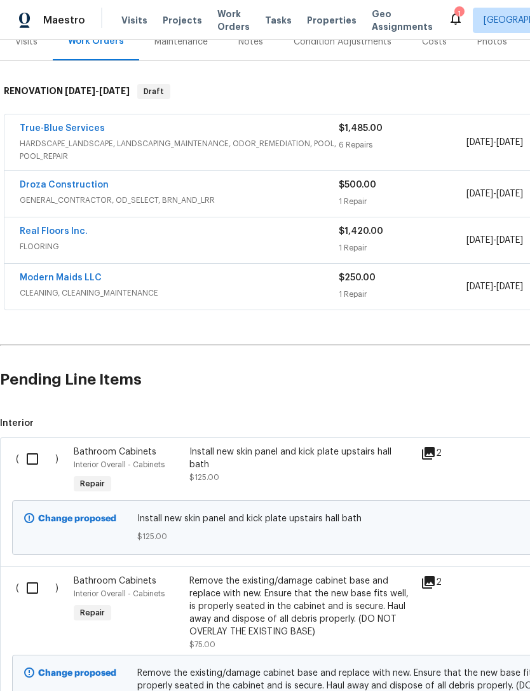
scroll to position [168, 0]
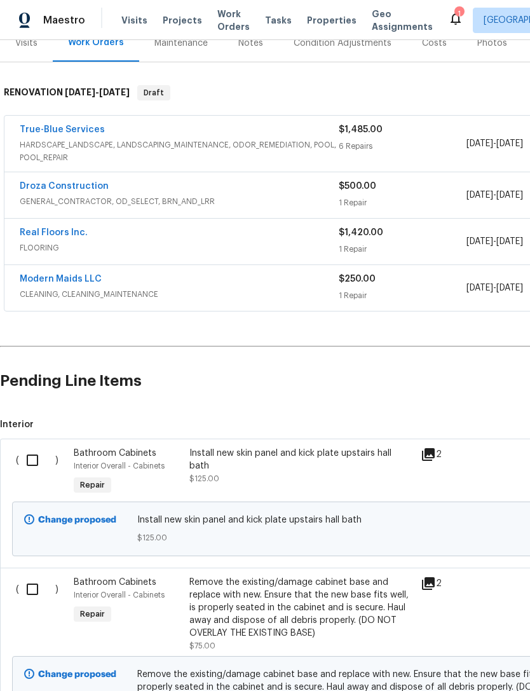
click at [42, 452] on input "checkbox" at bounding box center [37, 460] width 36 height 27
checkbox input "true"
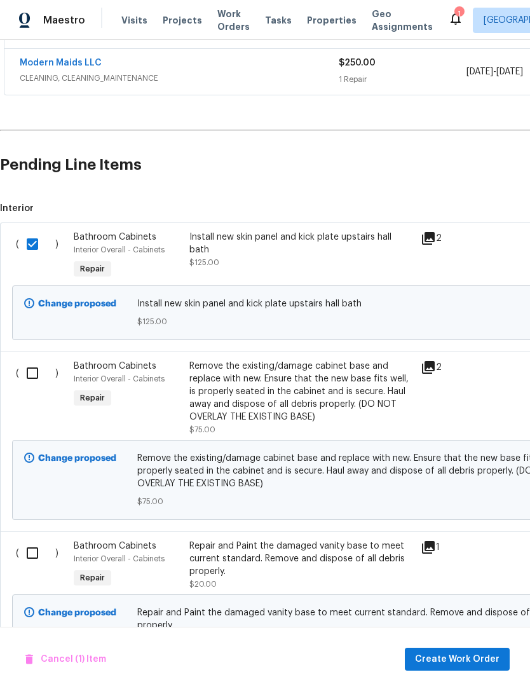
scroll to position [384, 0]
click at [32, 372] on input "checkbox" at bounding box center [37, 373] width 36 height 27
checkbox input "true"
click at [24, 556] on input "checkbox" at bounding box center [37, 552] width 36 height 27
checkbox input "true"
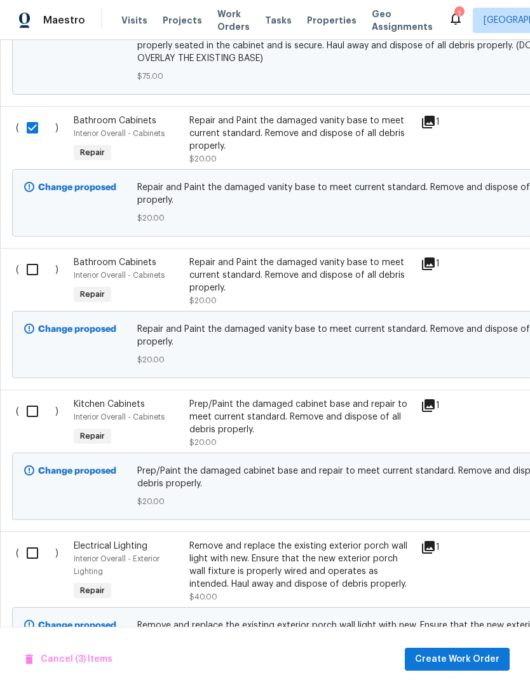
scroll to position [809, 0]
click at [33, 271] on input "checkbox" at bounding box center [37, 269] width 36 height 27
click at [32, 270] on input "checkbox" at bounding box center [37, 269] width 36 height 27
checkbox input "false"
click at [33, 402] on input "checkbox" at bounding box center [37, 411] width 36 height 27
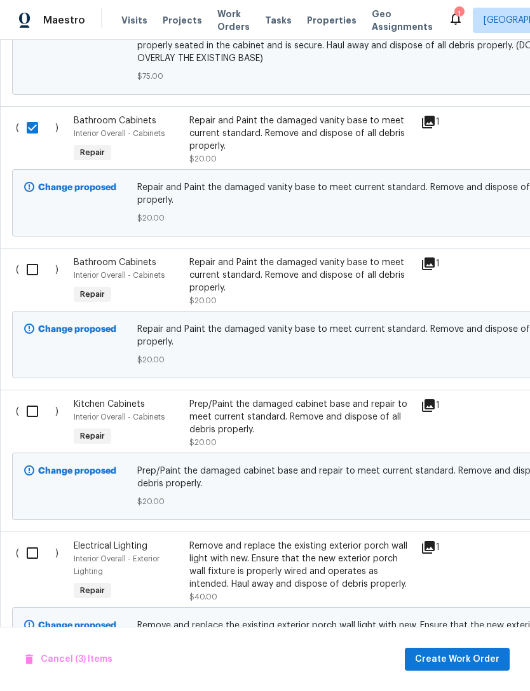
checkbox input "true"
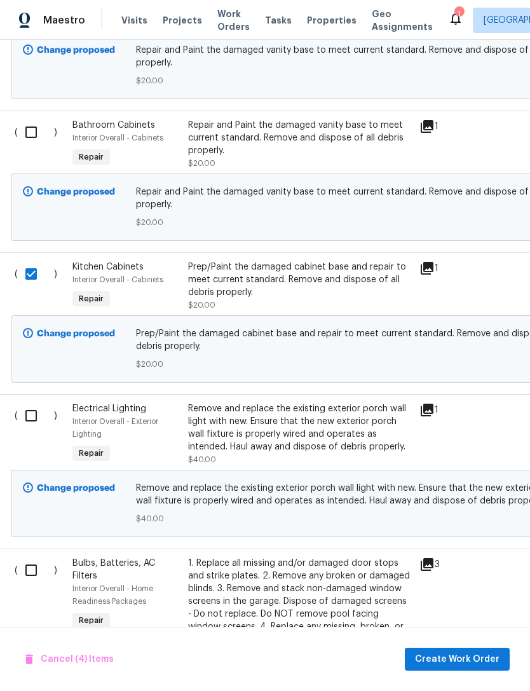
scroll to position [946, 3]
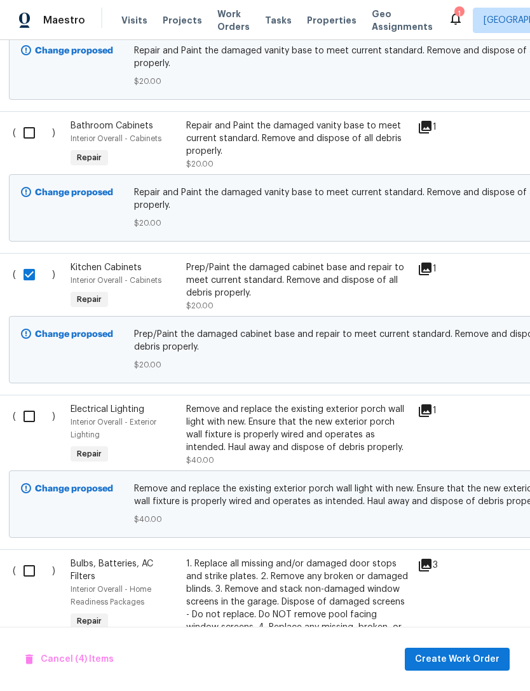
click at [31, 137] on input "checkbox" at bounding box center [34, 132] width 36 height 27
checkbox input "true"
click at [34, 410] on input "checkbox" at bounding box center [34, 416] width 36 height 27
checkbox input "true"
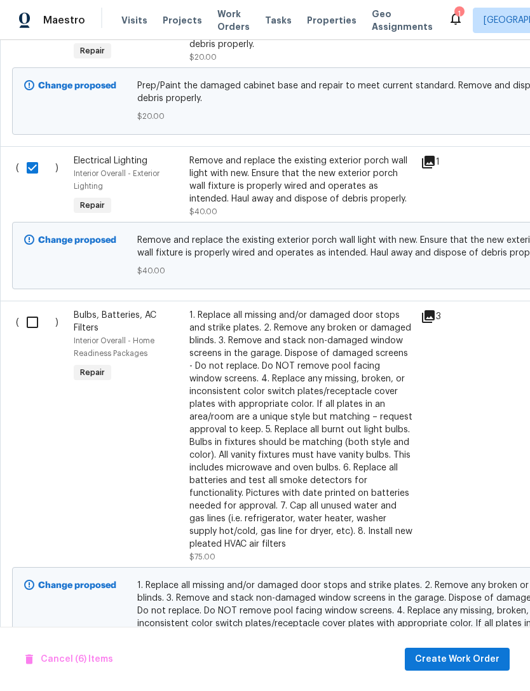
scroll to position [1194, 0]
click at [32, 328] on input "checkbox" at bounding box center [37, 322] width 36 height 27
checkbox input "true"
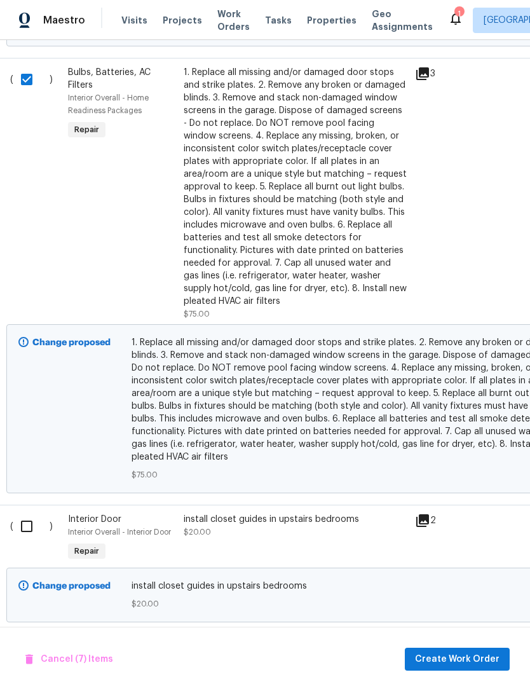
click at [29, 535] on input "checkbox" at bounding box center [31, 526] width 36 height 27
checkbox input "true"
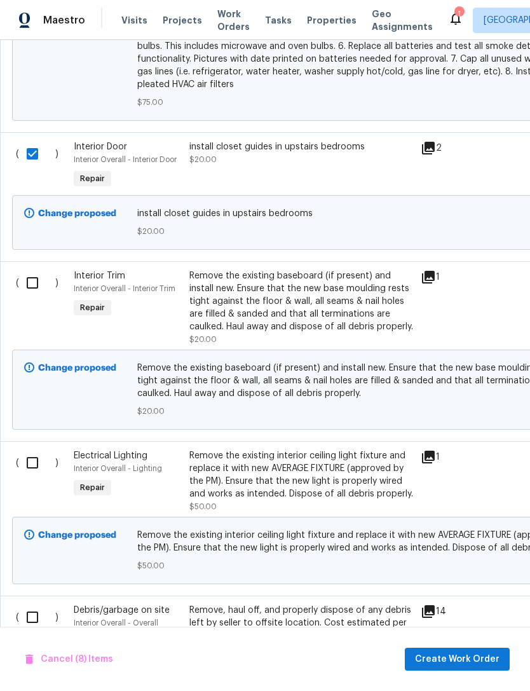
scroll to position [1813, 0]
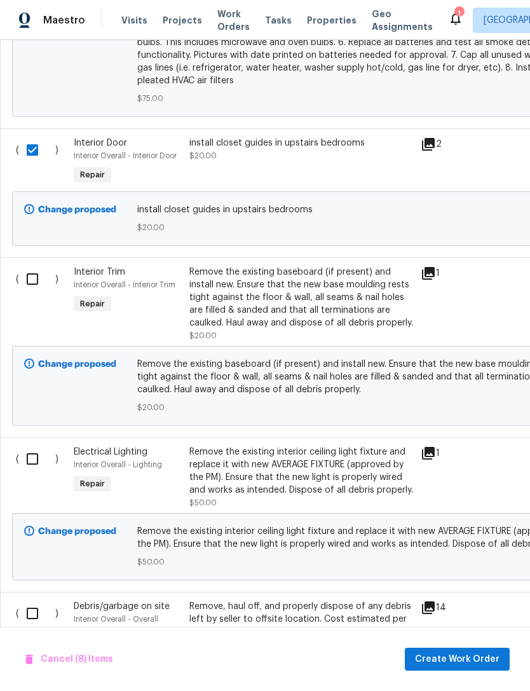
click at [32, 281] on input "checkbox" at bounding box center [37, 279] width 36 height 27
checkbox input "true"
click at [36, 464] on input "checkbox" at bounding box center [37, 458] width 36 height 27
checkbox input "true"
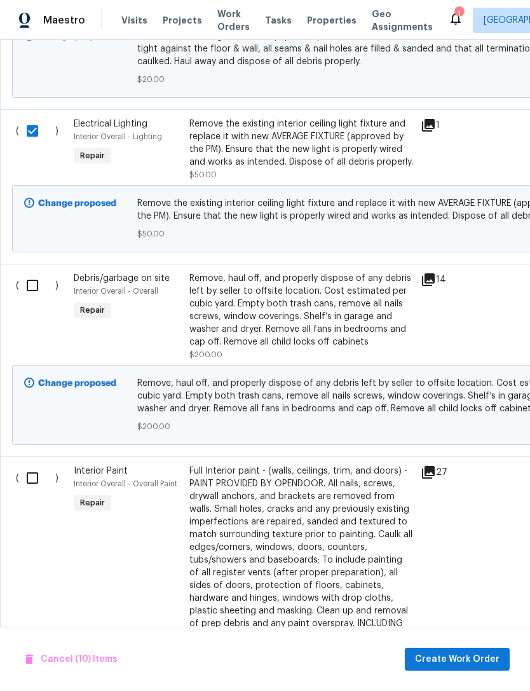
scroll to position [2143, 0]
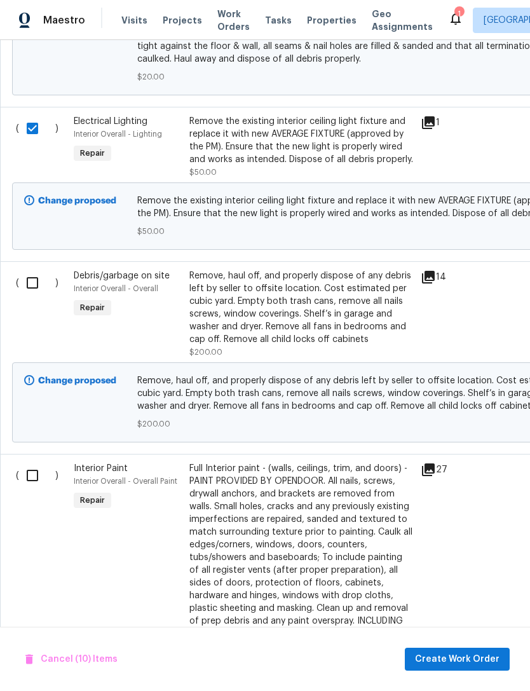
click at [36, 283] on input "checkbox" at bounding box center [37, 282] width 36 height 27
checkbox input "true"
click at [34, 485] on input "checkbox" at bounding box center [37, 475] width 36 height 27
checkbox input "true"
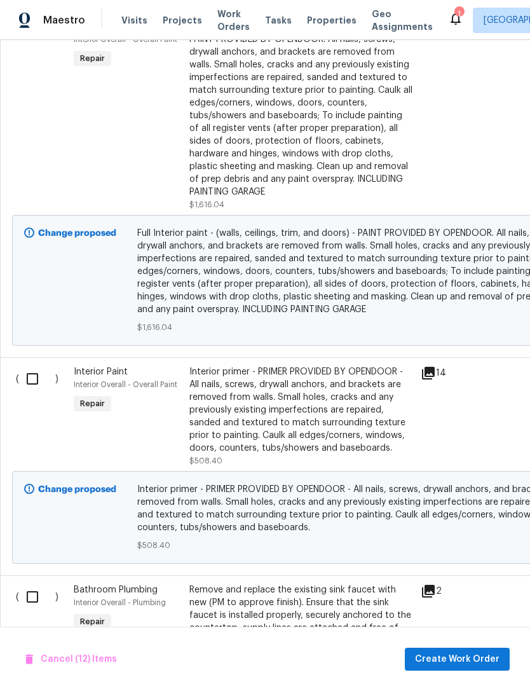
scroll to position [2585, 0]
click at [30, 384] on input "checkbox" at bounding box center [37, 378] width 36 height 27
checkbox input "true"
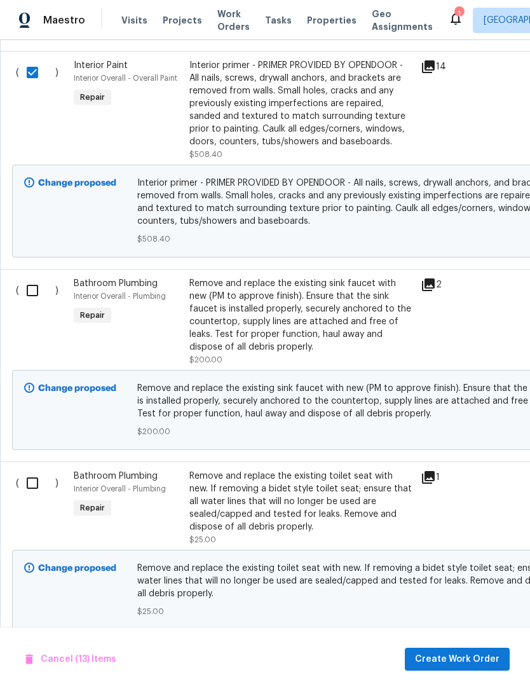
scroll to position [2894, 0]
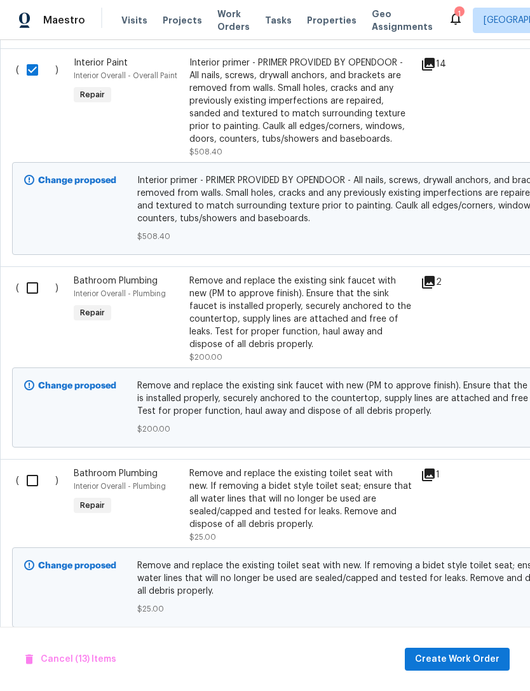
click at [34, 290] on input "checkbox" at bounding box center [37, 287] width 36 height 27
checkbox input "true"
click at [41, 487] on input "checkbox" at bounding box center [37, 480] width 36 height 27
checkbox input "true"
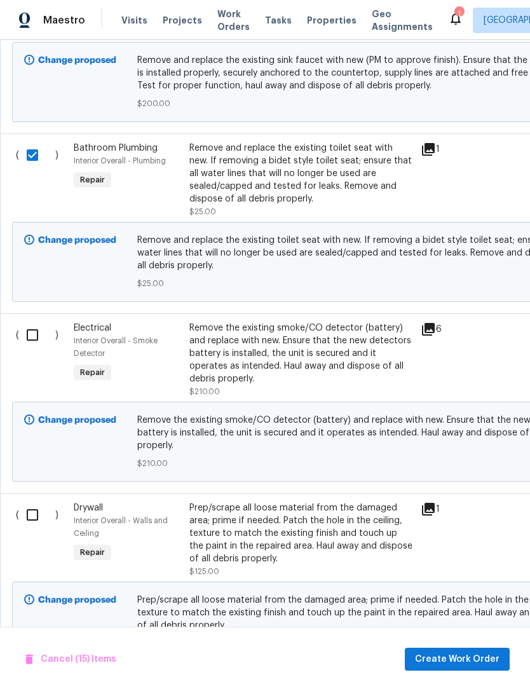
scroll to position [3219, 0]
click at [37, 347] on input "checkbox" at bounding box center [37, 334] width 36 height 27
click at [37, 346] on input "checkbox" at bounding box center [37, 334] width 36 height 27
checkbox input "false"
click at [32, 516] on input "checkbox" at bounding box center [37, 514] width 36 height 27
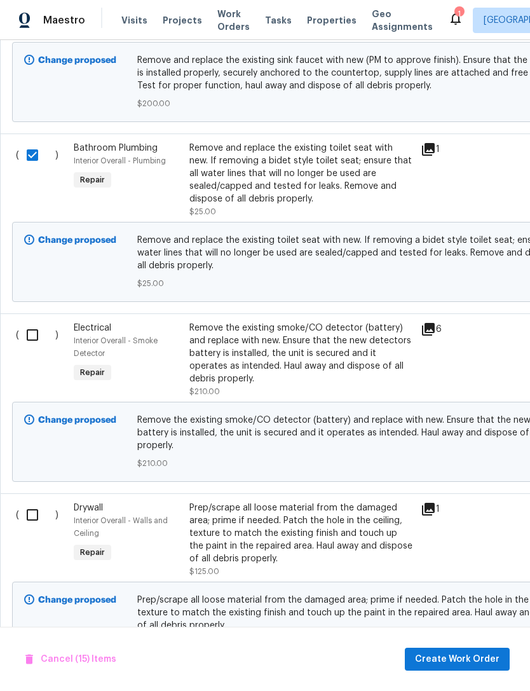
checkbox input "true"
click at [44, 343] on input "checkbox" at bounding box center [37, 334] width 36 height 27
checkbox input "true"
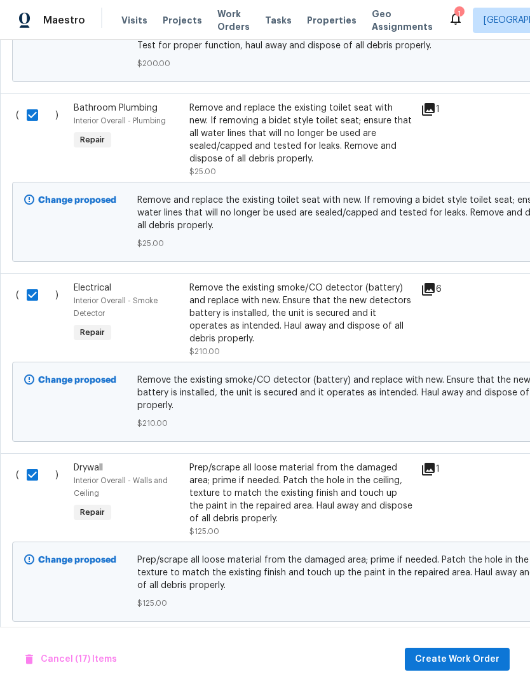
scroll to position [3258, 0]
click at [466, 655] on span "Create Work Order" at bounding box center [457, 659] width 84 height 16
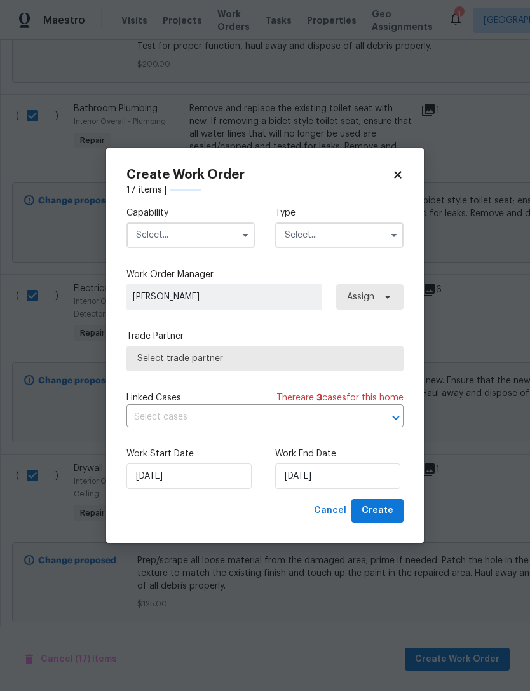
click at [213, 239] on input "text" at bounding box center [190, 234] width 128 height 25
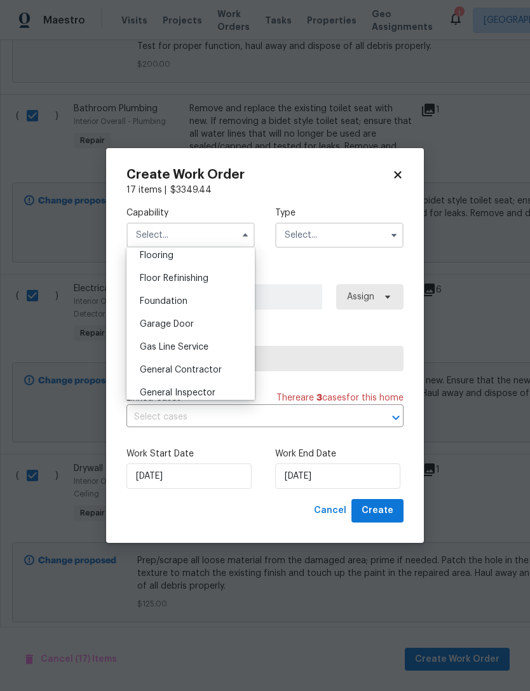
scroll to position [504, 0]
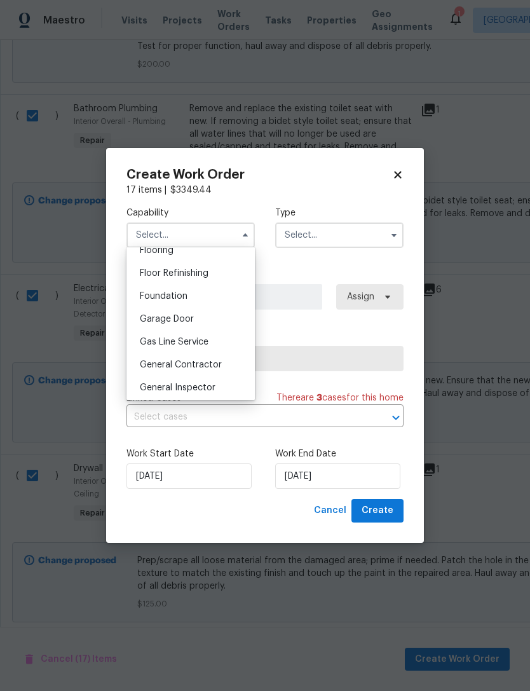
click at [208, 376] on div "General Inspector" at bounding box center [191, 387] width 122 height 23
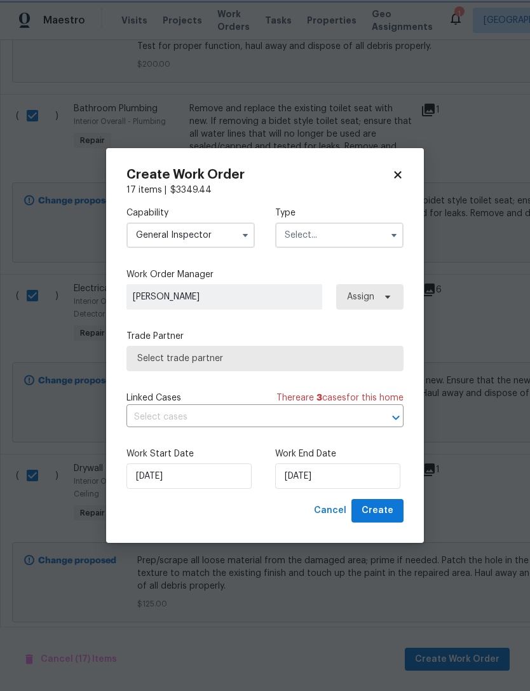
scroll to position [530, 0]
click at [225, 239] on input "General Inspector" at bounding box center [190, 234] width 128 height 25
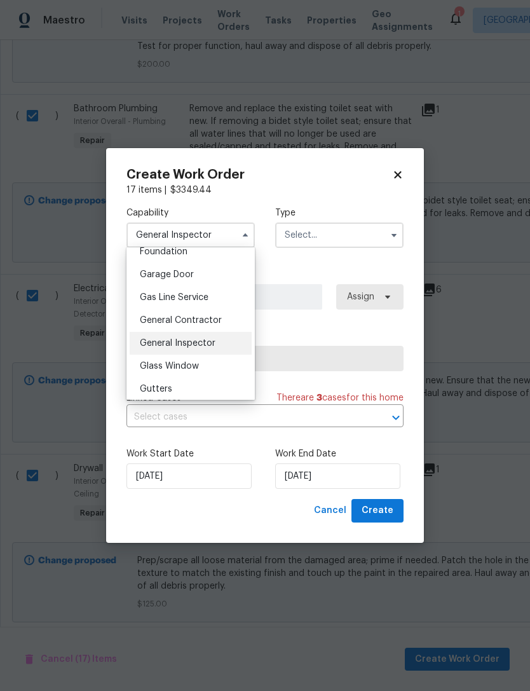
scroll to position [566, 0]
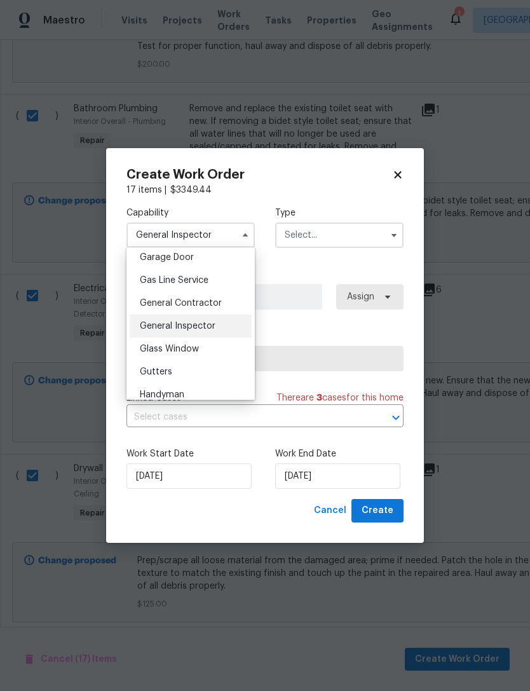
click at [213, 303] on span "General Contractor" at bounding box center [181, 303] width 82 height 9
type input "General Contractor"
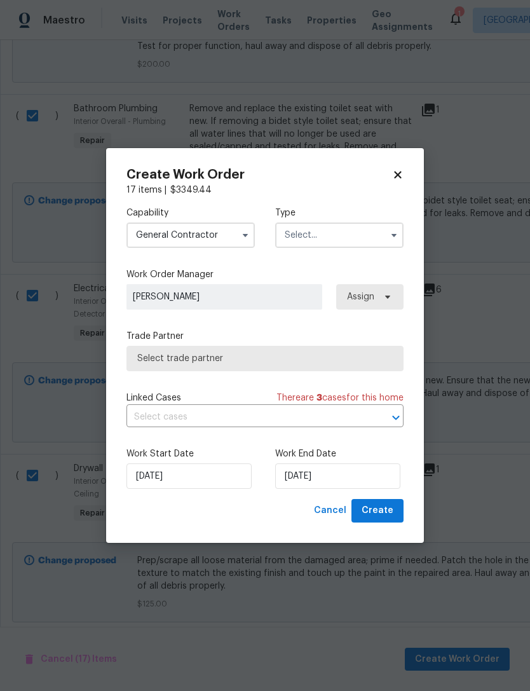
click at [363, 241] on input "text" at bounding box center [339, 234] width 128 height 25
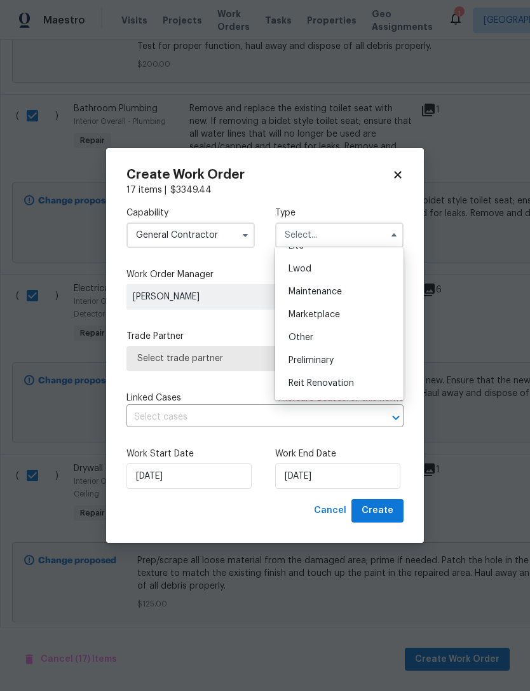
scroll to position [213, 0]
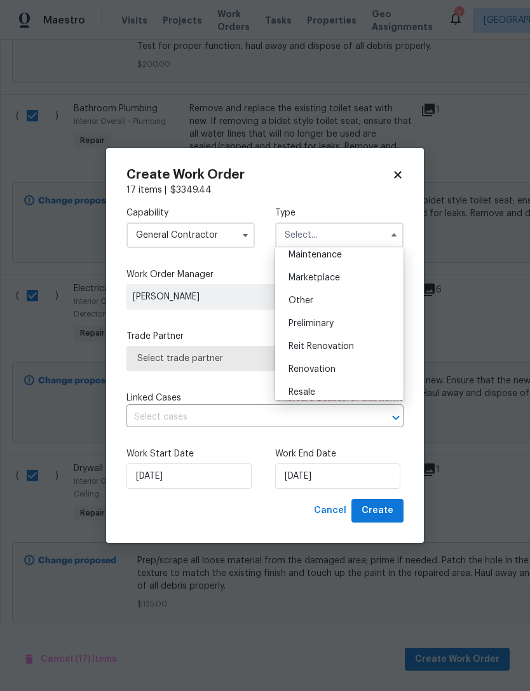
click at [335, 372] on span "Renovation" at bounding box center [311, 369] width 47 height 9
type input "Renovation"
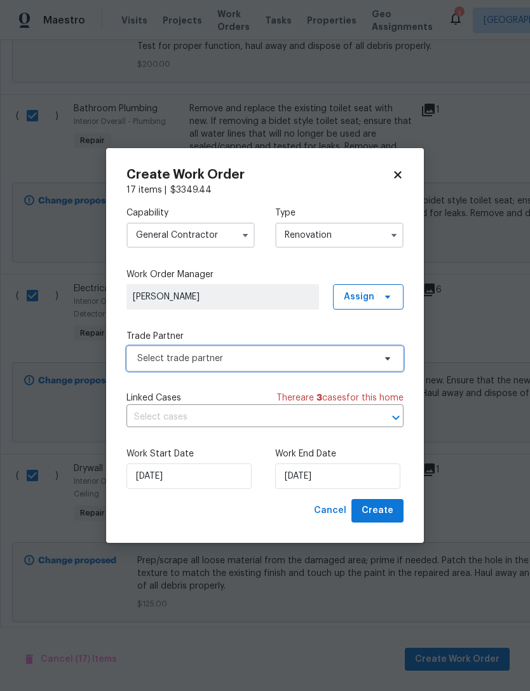
click at [327, 361] on span "Select trade partner" at bounding box center [255, 358] width 237 height 13
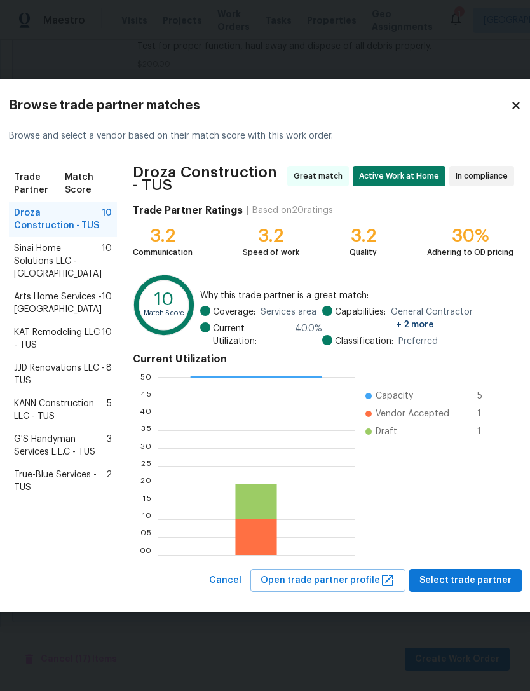
click at [71, 309] on span "Arts Home Services - [GEOGRAPHIC_DATA]" at bounding box center [58, 302] width 88 height 25
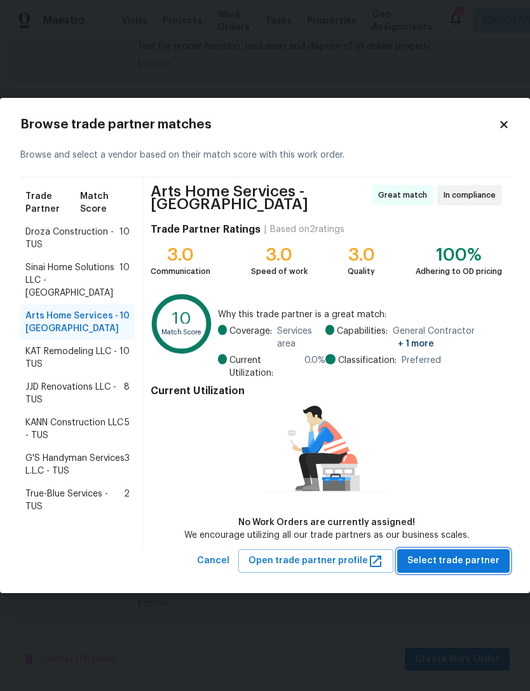
click at [480, 562] on span "Select trade partner" at bounding box center [453, 561] width 92 height 16
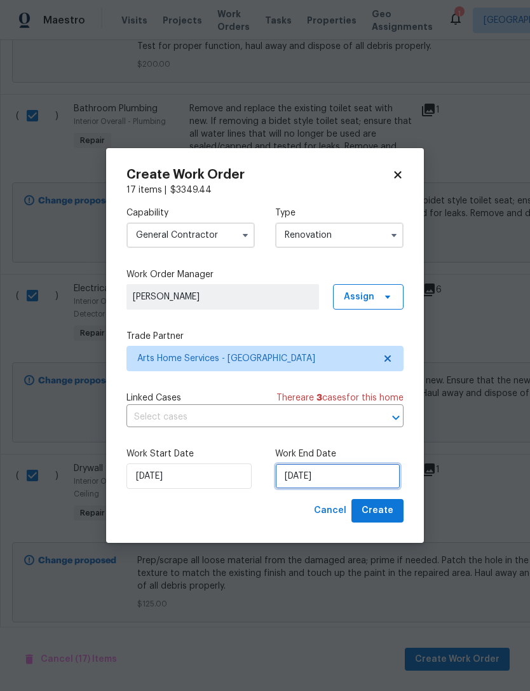
click at [336, 476] on input "[DATE]" at bounding box center [337, 475] width 125 height 25
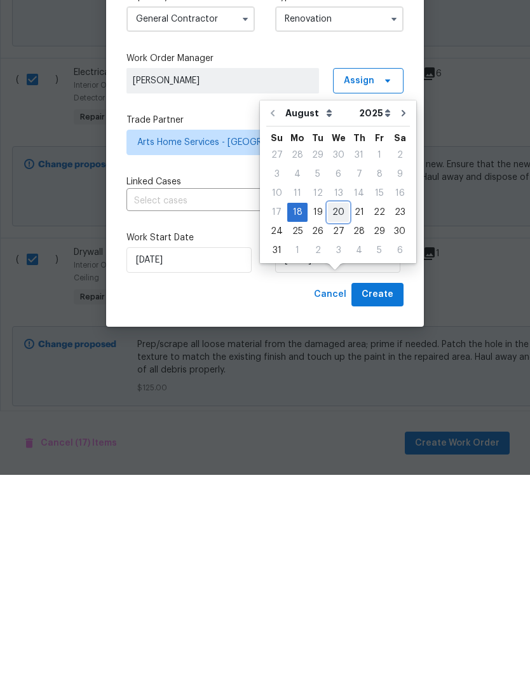
click at [331, 419] on div "20" at bounding box center [338, 428] width 21 height 18
type input "[DATE]"
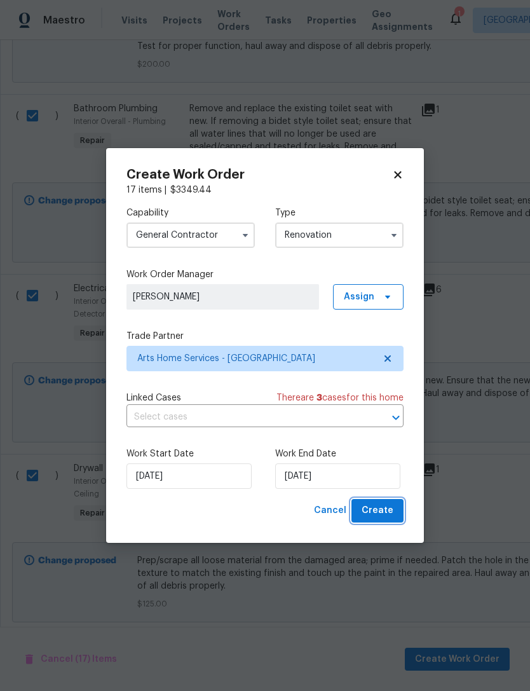
click at [384, 509] on span "Create" at bounding box center [377, 510] width 32 height 16
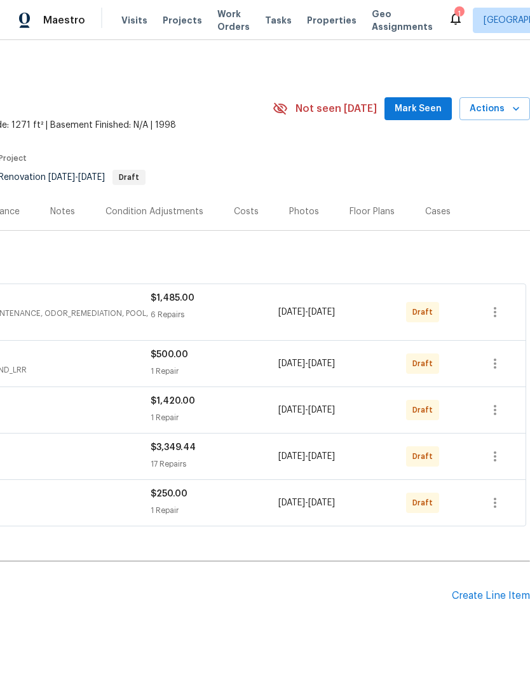
scroll to position [0, 188]
click at [495, 504] on icon "button" at bounding box center [495, 502] width 3 height 10
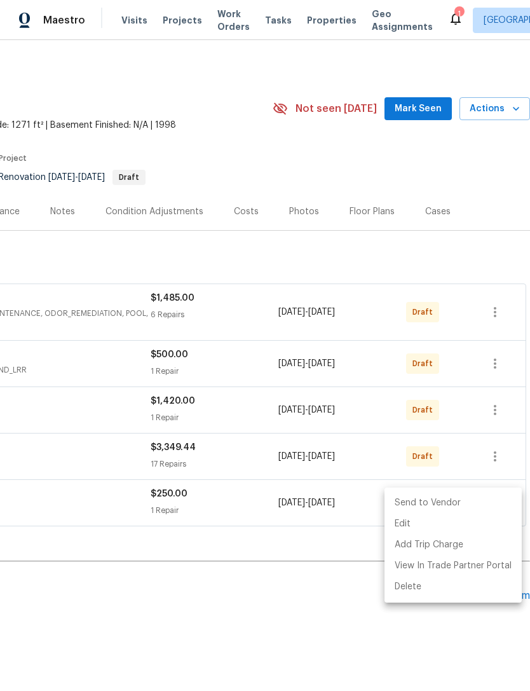
click at [482, 502] on li "Send to Vendor" at bounding box center [452, 502] width 137 height 21
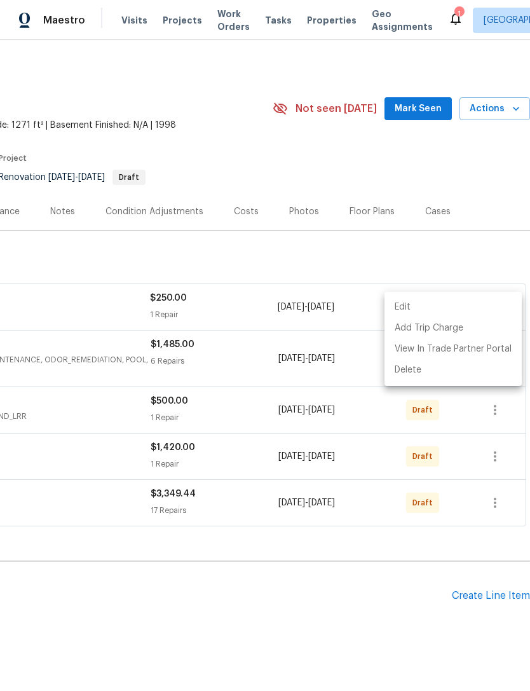
click at [499, 502] on div at bounding box center [265, 345] width 530 height 691
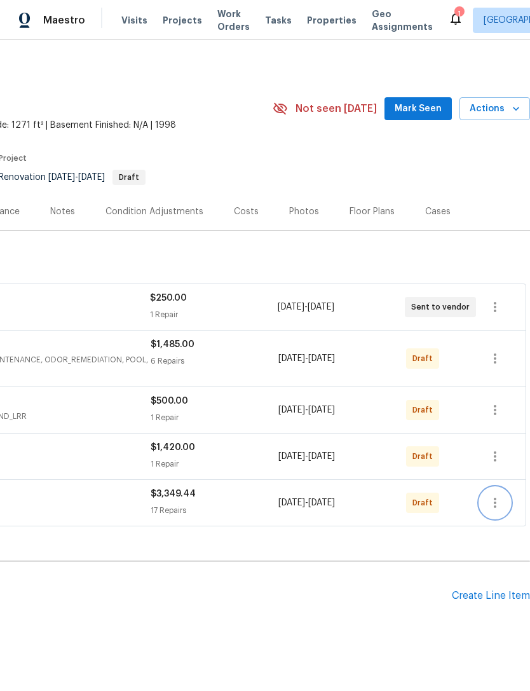
click at [500, 499] on icon "button" at bounding box center [494, 502] width 15 height 15
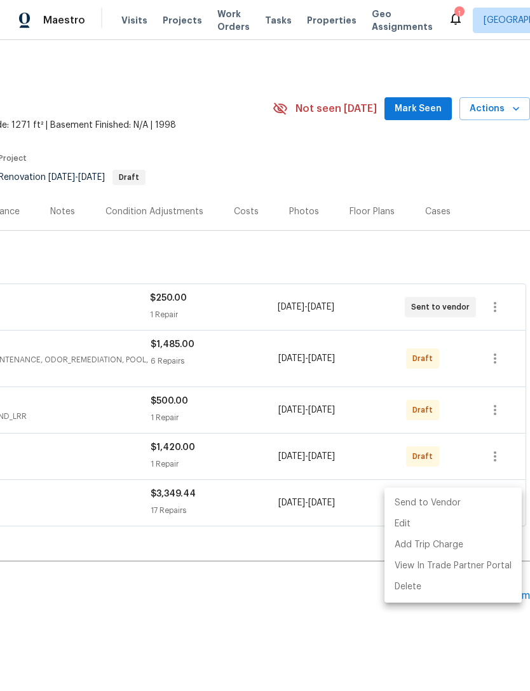
click at [484, 504] on li "Send to Vendor" at bounding box center [452, 502] width 137 height 21
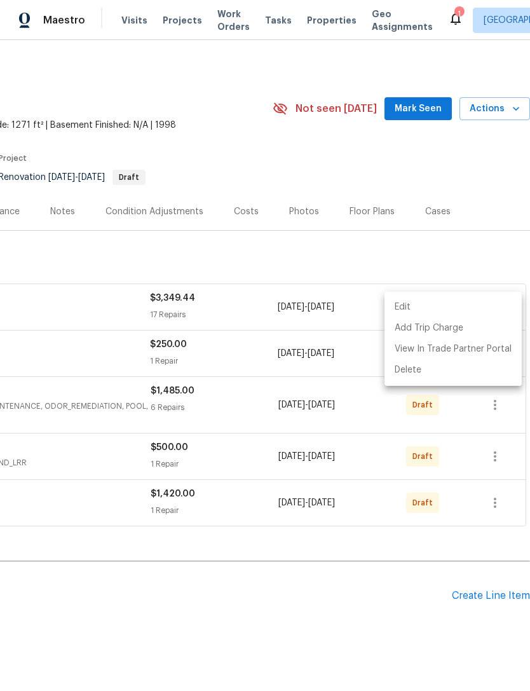
click at [497, 509] on div at bounding box center [265, 345] width 530 height 691
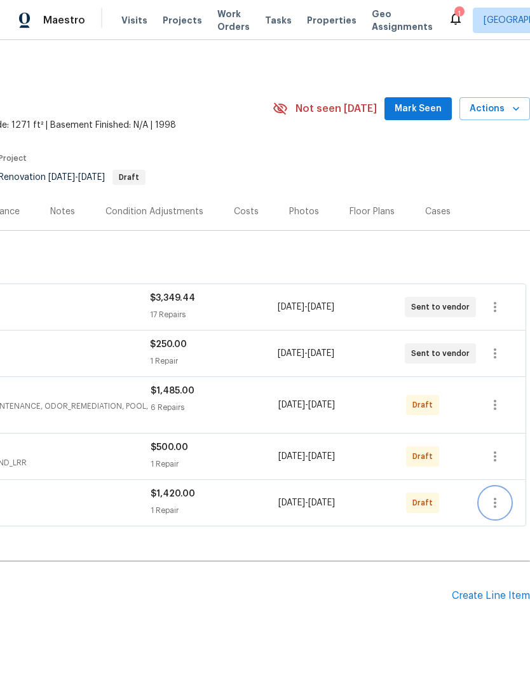
click at [498, 501] on icon "button" at bounding box center [494, 502] width 15 height 15
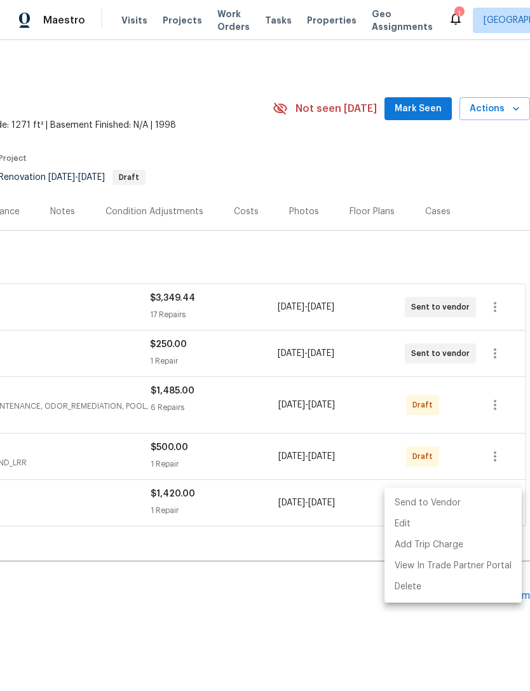
click at [478, 506] on li "Send to Vendor" at bounding box center [452, 502] width 137 height 21
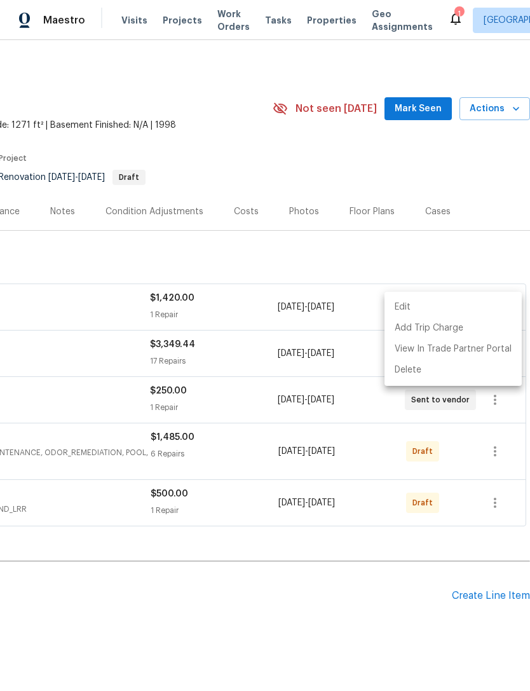
click at [494, 504] on div at bounding box center [265, 345] width 530 height 691
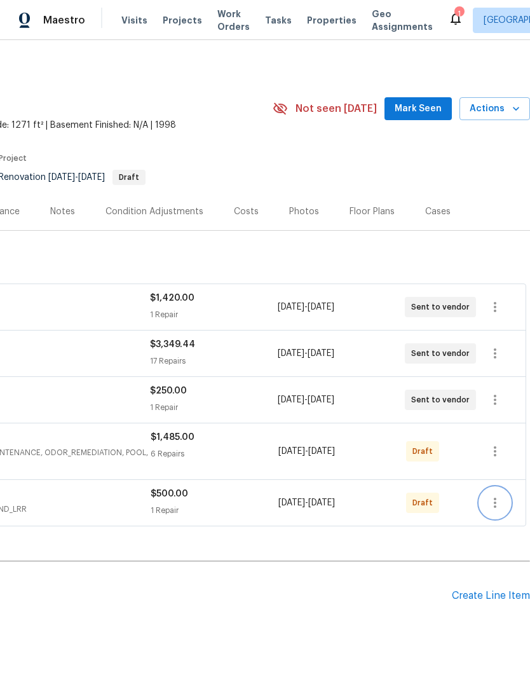
click at [495, 502] on icon "button" at bounding box center [495, 502] width 3 height 10
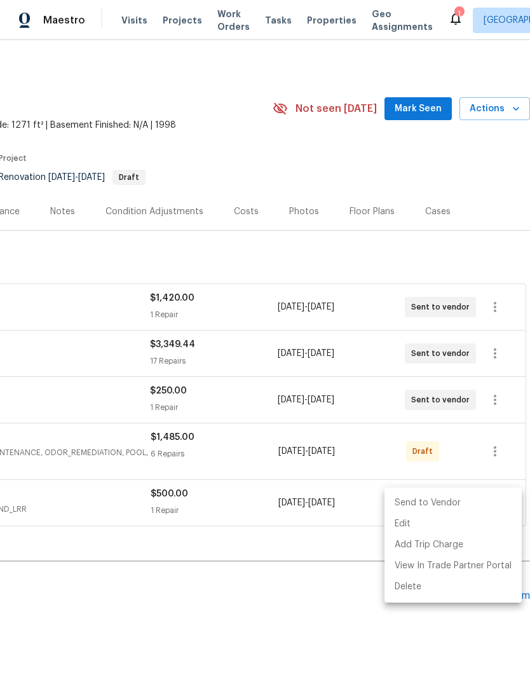
click at [481, 502] on li "Send to Vendor" at bounding box center [452, 502] width 137 height 21
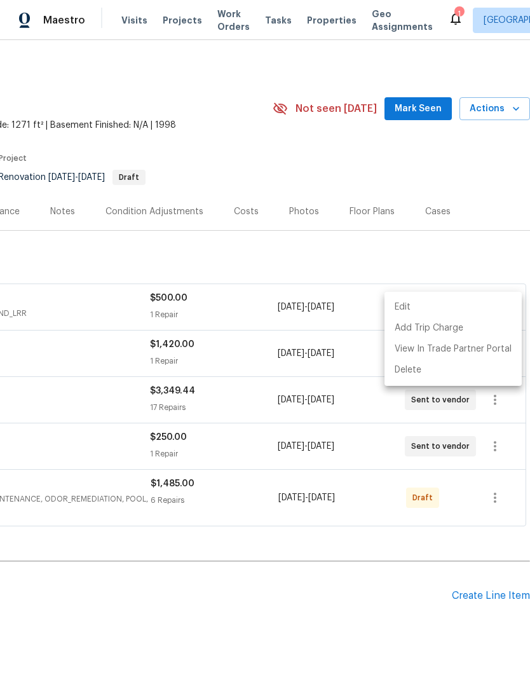
click at [490, 505] on div at bounding box center [265, 345] width 530 height 691
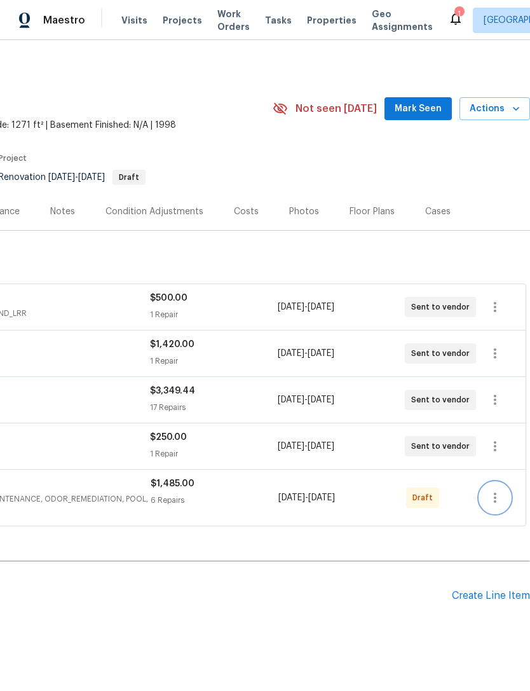
click at [495, 505] on button "button" at bounding box center [495, 497] width 30 height 30
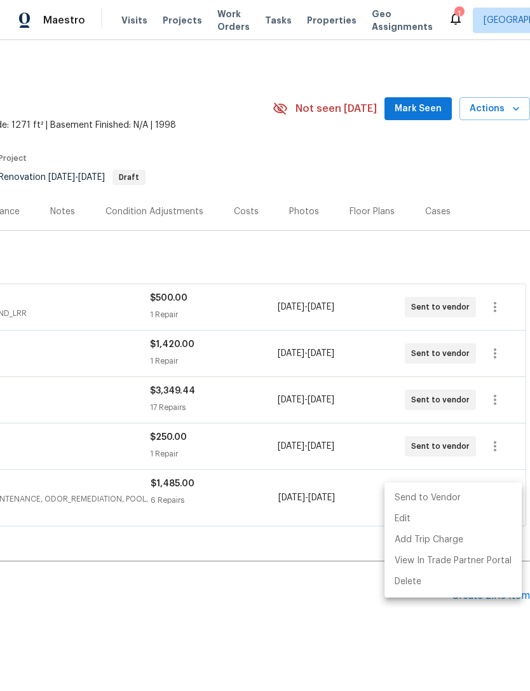
click at [477, 500] on li "Send to Vendor" at bounding box center [452, 497] width 137 height 21
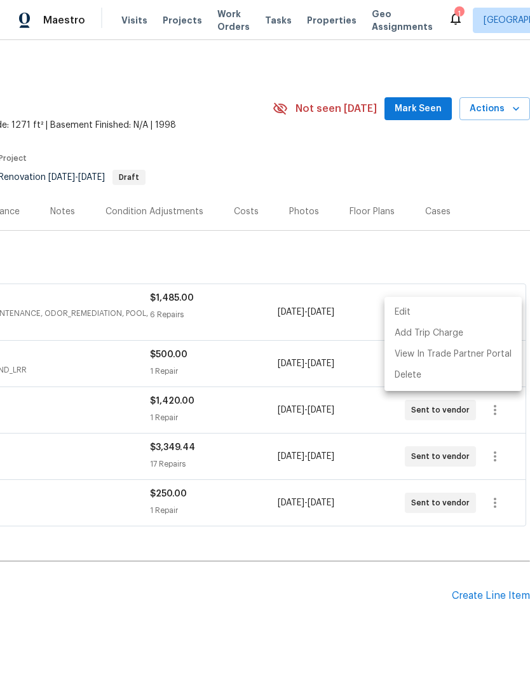
click at [239, 309] on div at bounding box center [265, 345] width 530 height 691
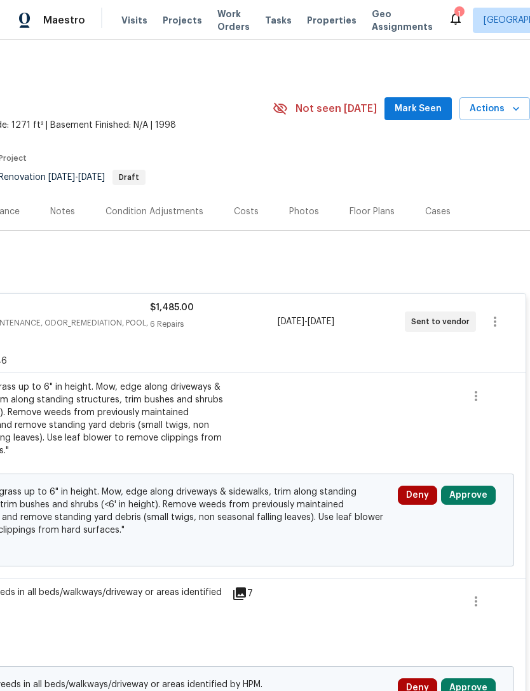
click at [473, 496] on button "Approve" at bounding box center [468, 494] width 55 height 19
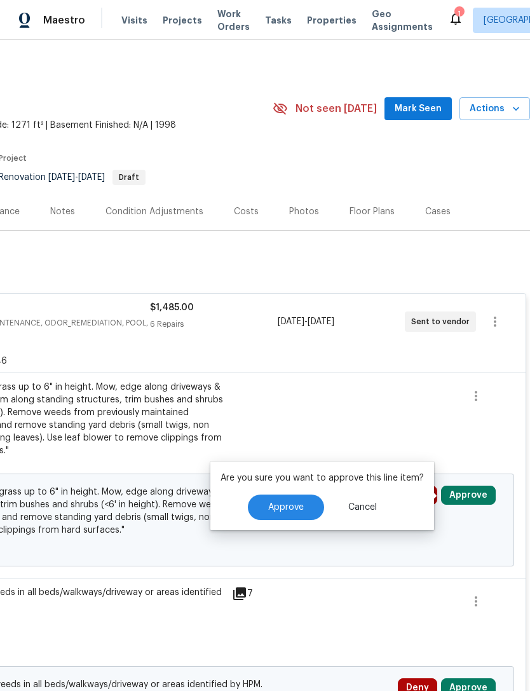
click at [293, 507] on span "Approve" at bounding box center [286, 507] width 36 height 10
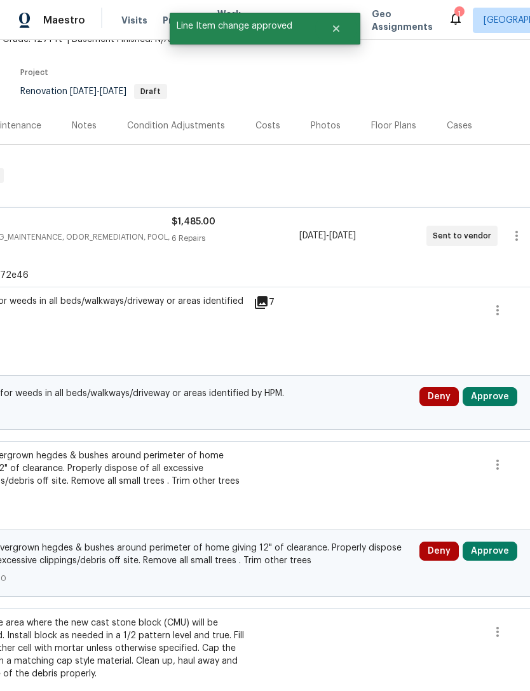
scroll to position [95, 166]
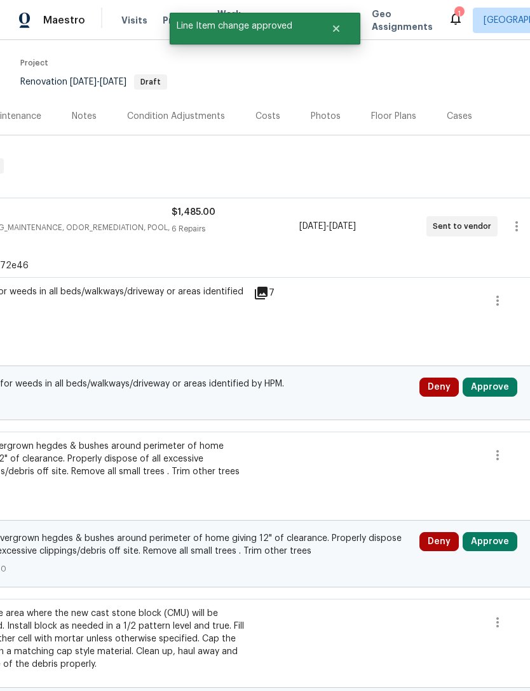
click at [505, 390] on button "Approve" at bounding box center [489, 386] width 55 height 19
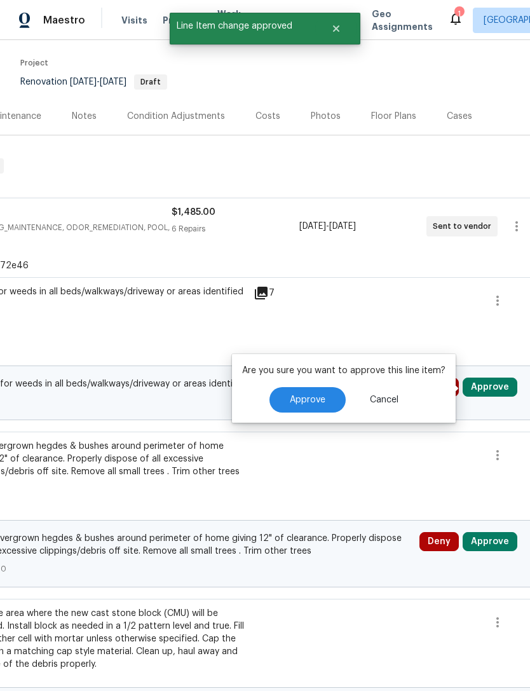
click at [332, 401] on button "Approve" at bounding box center [307, 399] width 76 height 25
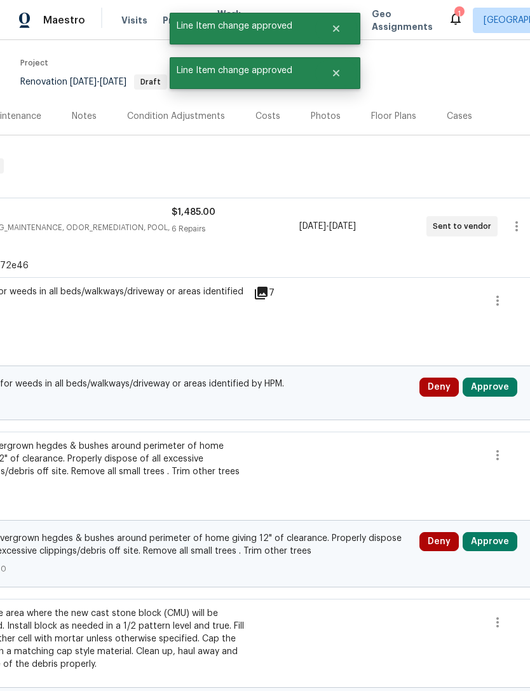
scroll to position [41, 166]
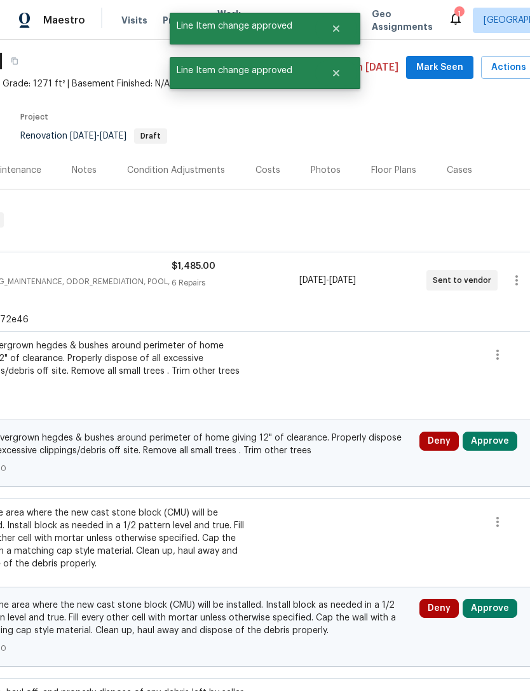
click at [497, 445] on button "Approve" at bounding box center [489, 440] width 55 height 19
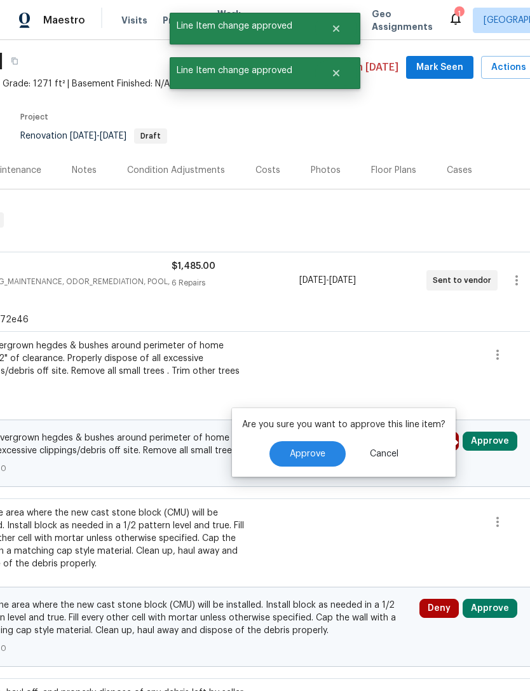
click at [330, 455] on button "Approve" at bounding box center [307, 453] width 76 height 25
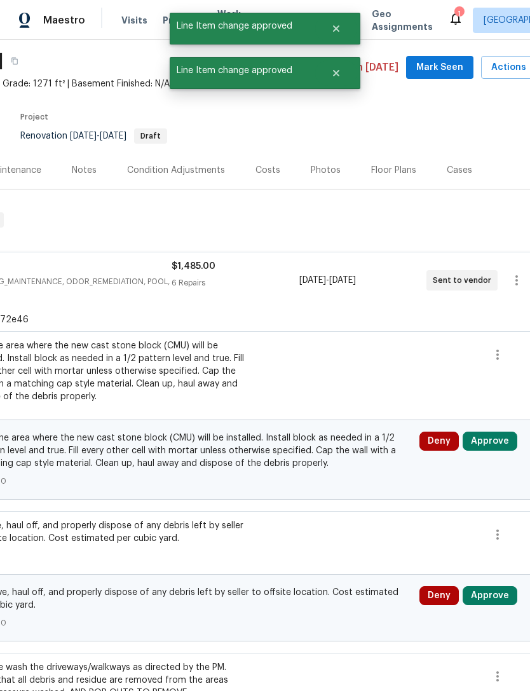
click at [497, 438] on button "Approve" at bounding box center [489, 440] width 55 height 19
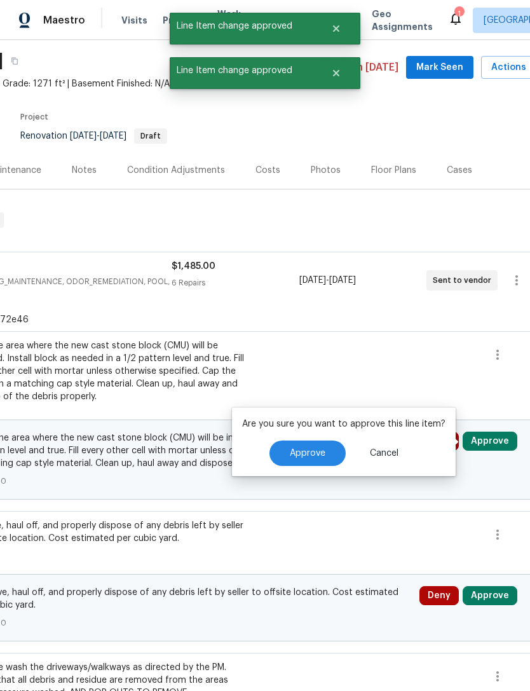
click at [307, 453] on span "Approve" at bounding box center [308, 453] width 36 height 10
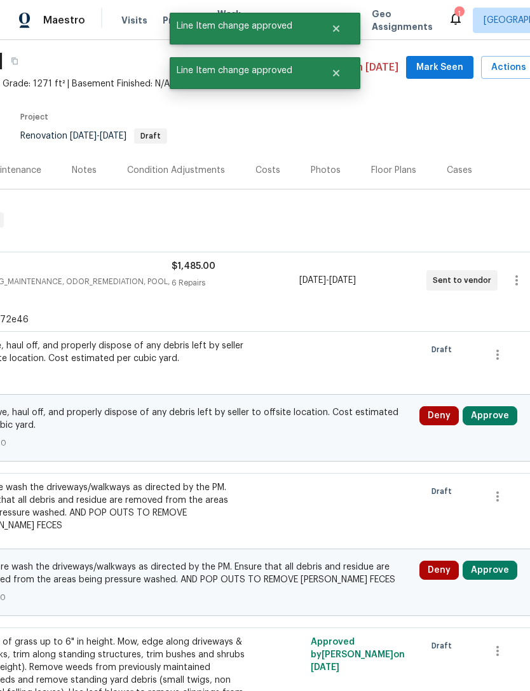
click at [494, 418] on button "Approve" at bounding box center [489, 415] width 55 height 19
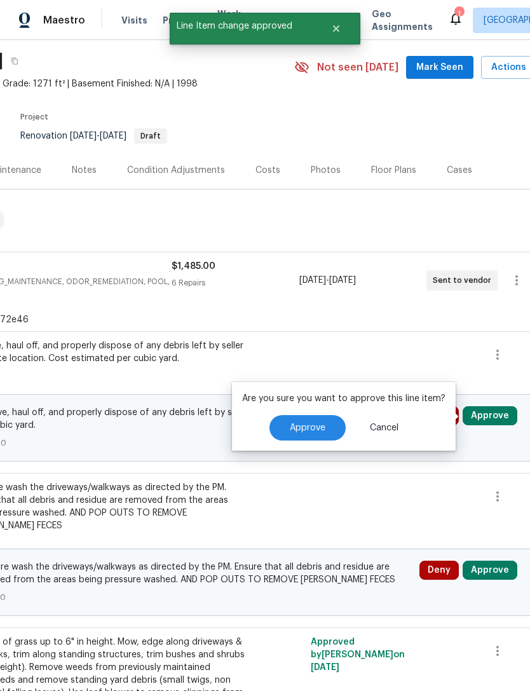
click at [309, 432] on span "Approve" at bounding box center [308, 428] width 36 height 10
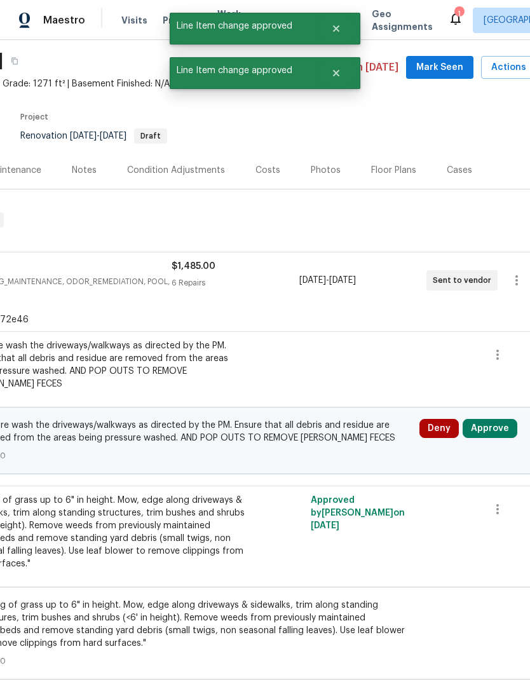
click at [492, 419] on button "Approve" at bounding box center [489, 428] width 55 height 19
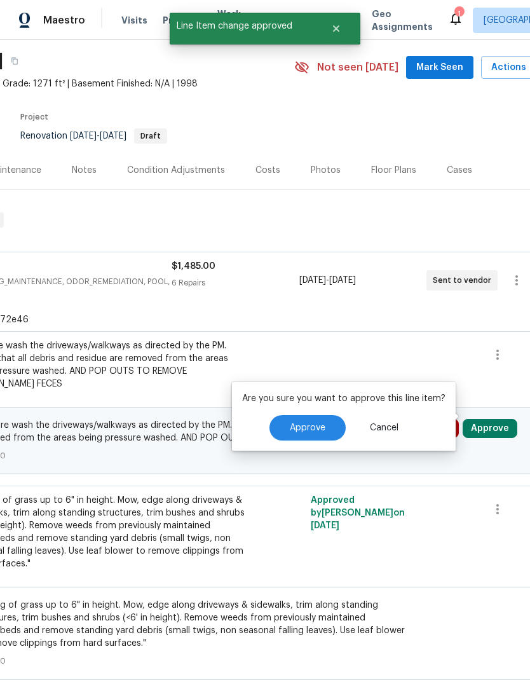
click at [311, 431] on span "Approve" at bounding box center [308, 428] width 36 height 10
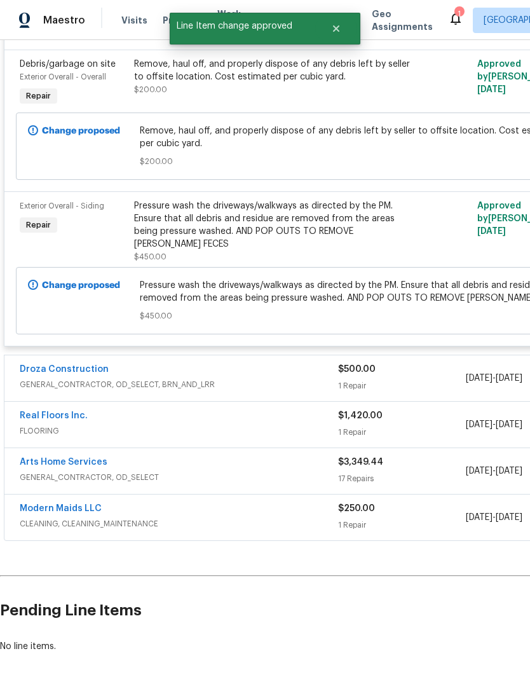
scroll to position [1028, 0]
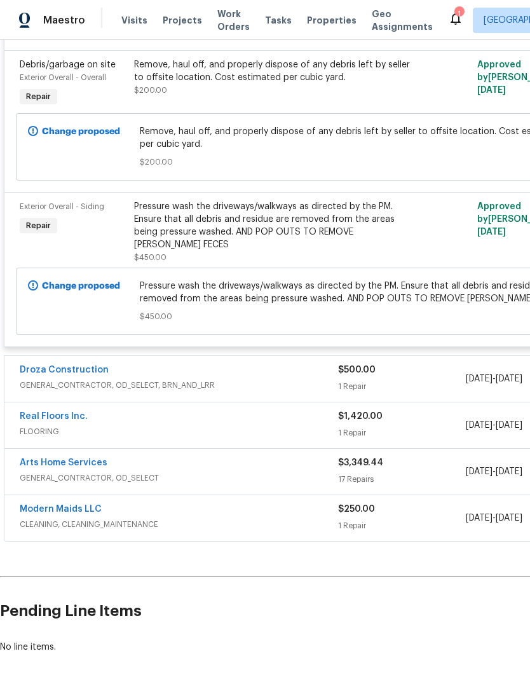
click at [75, 365] on link "Droza Construction" at bounding box center [64, 369] width 89 height 9
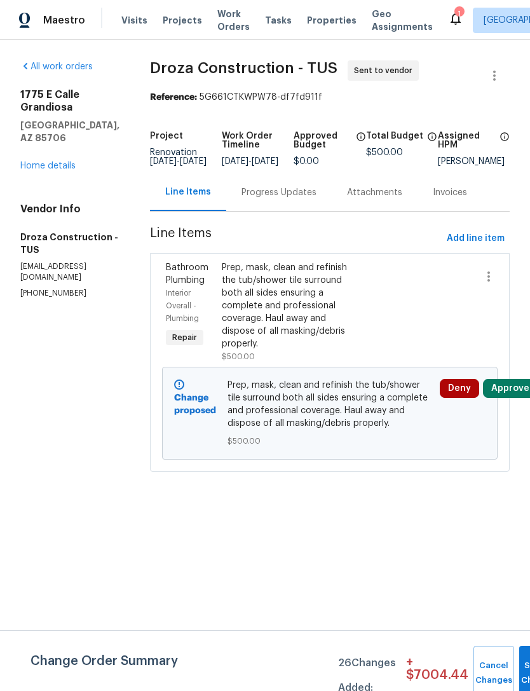
click at [506, 393] on button "Approve" at bounding box center [510, 388] width 55 height 19
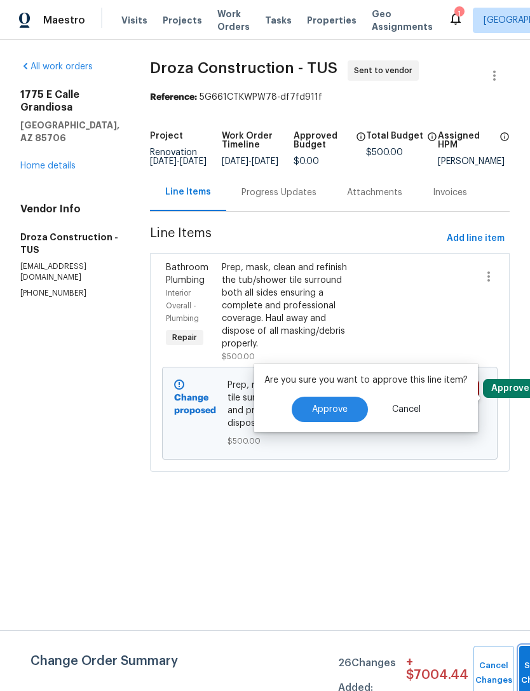
click at [523, 664] on button "Submit Changes" at bounding box center [539, 672] width 41 height 55
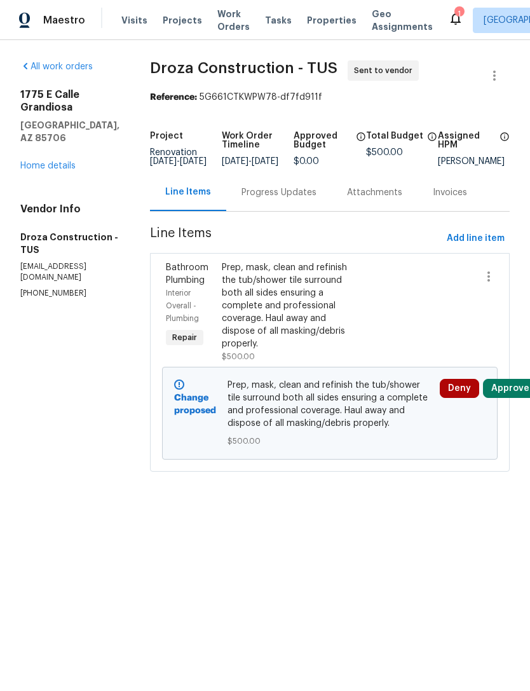
click at [516, 398] on button "Approve" at bounding box center [510, 388] width 55 height 19
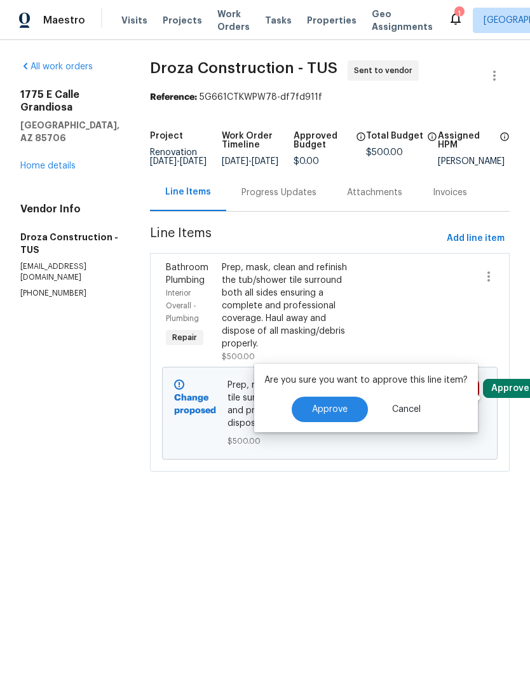
click at [338, 414] on span "Approve" at bounding box center [330, 410] width 36 height 10
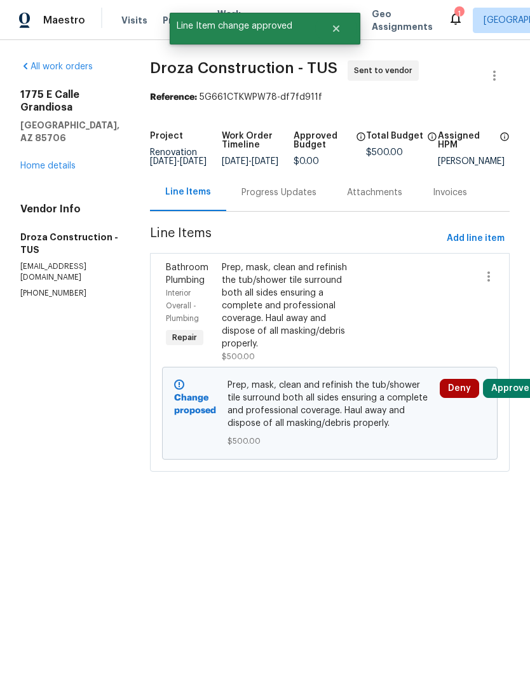
click at [61, 161] on link "Home details" at bounding box center [47, 165] width 55 height 9
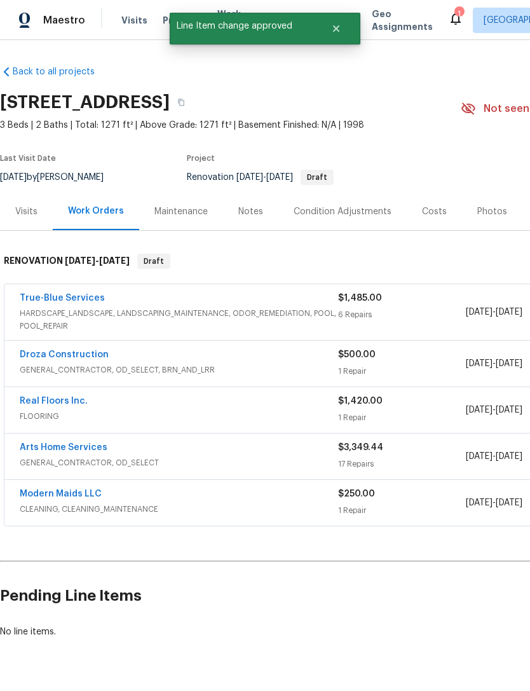
click at [67, 447] on link "Arts Home Services" at bounding box center [64, 447] width 88 height 9
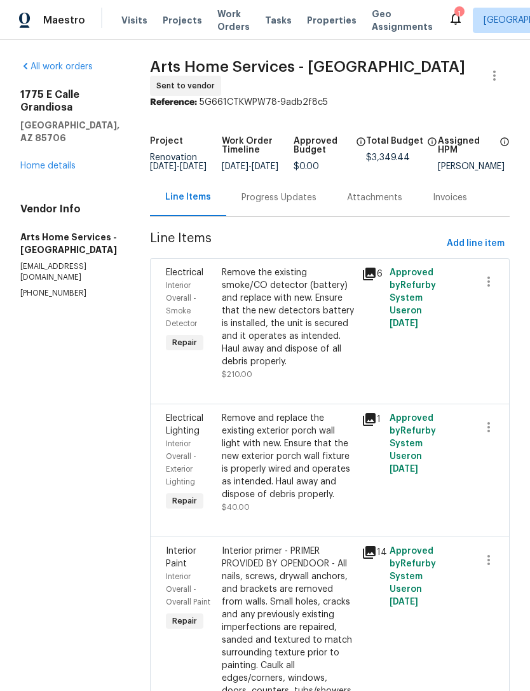
click at [69, 161] on link "Home details" at bounding box center [47, 165] width 55 height 9
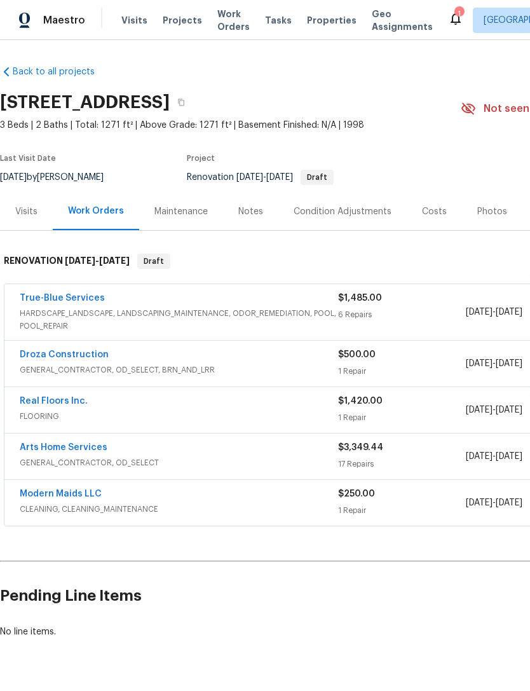
click at [428, 210] on div "Costs" at bounding box center [434, 211] width 25 height 13
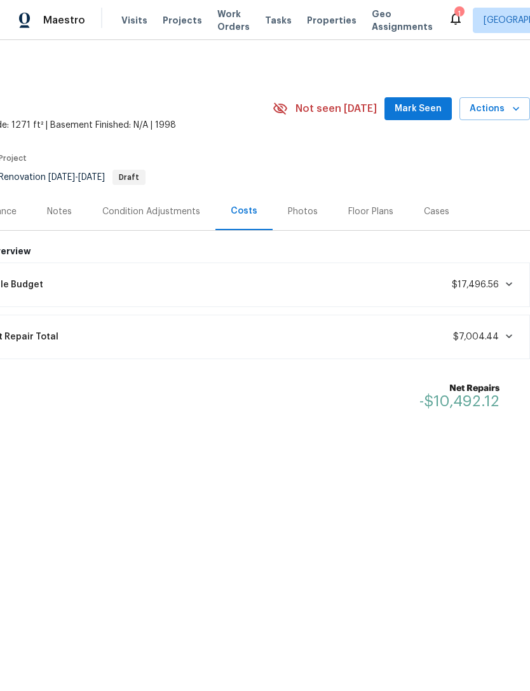
scroll to position [0, 188]
